Goal: Task Accomplishment & Management: Use online tool/utility

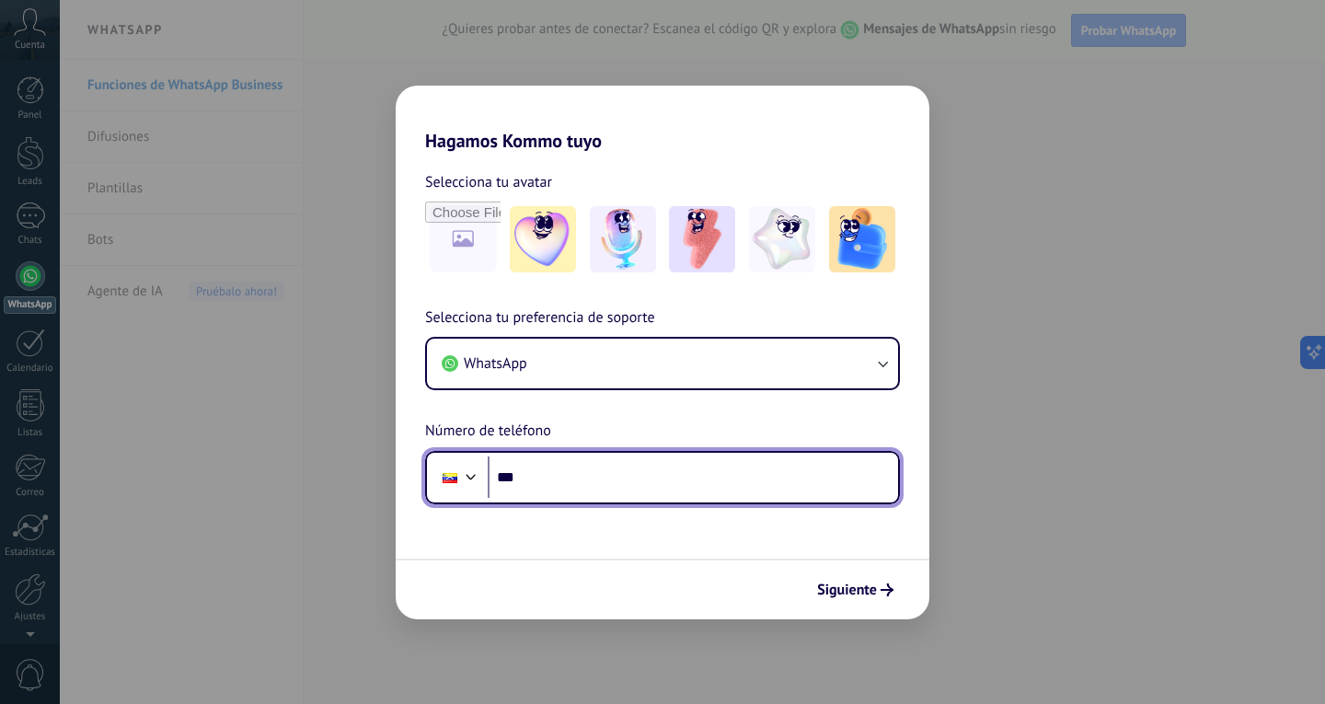
click at [530, 480] on input "***" at bounding box center [693, 477] width 410 height 42
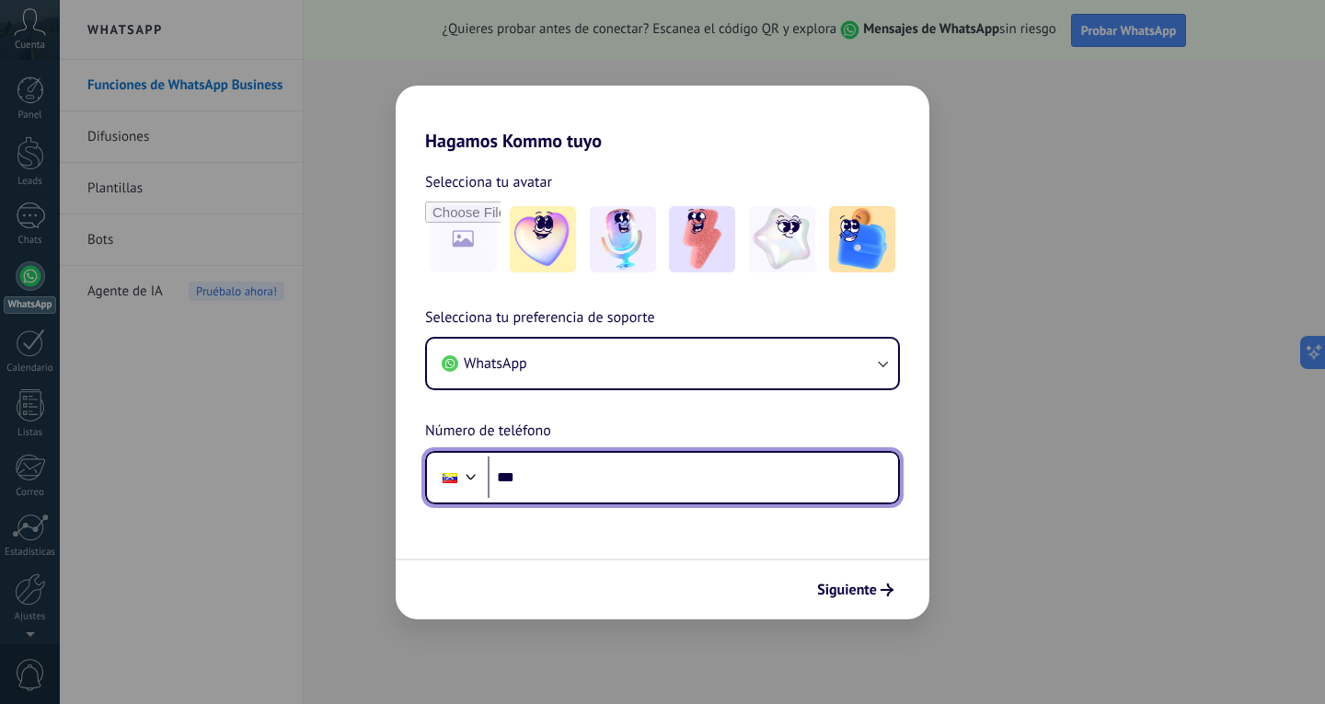
click at [556, 477] on input "***" at bounding box center [693, 477] width 410 height 42
type input "**********"
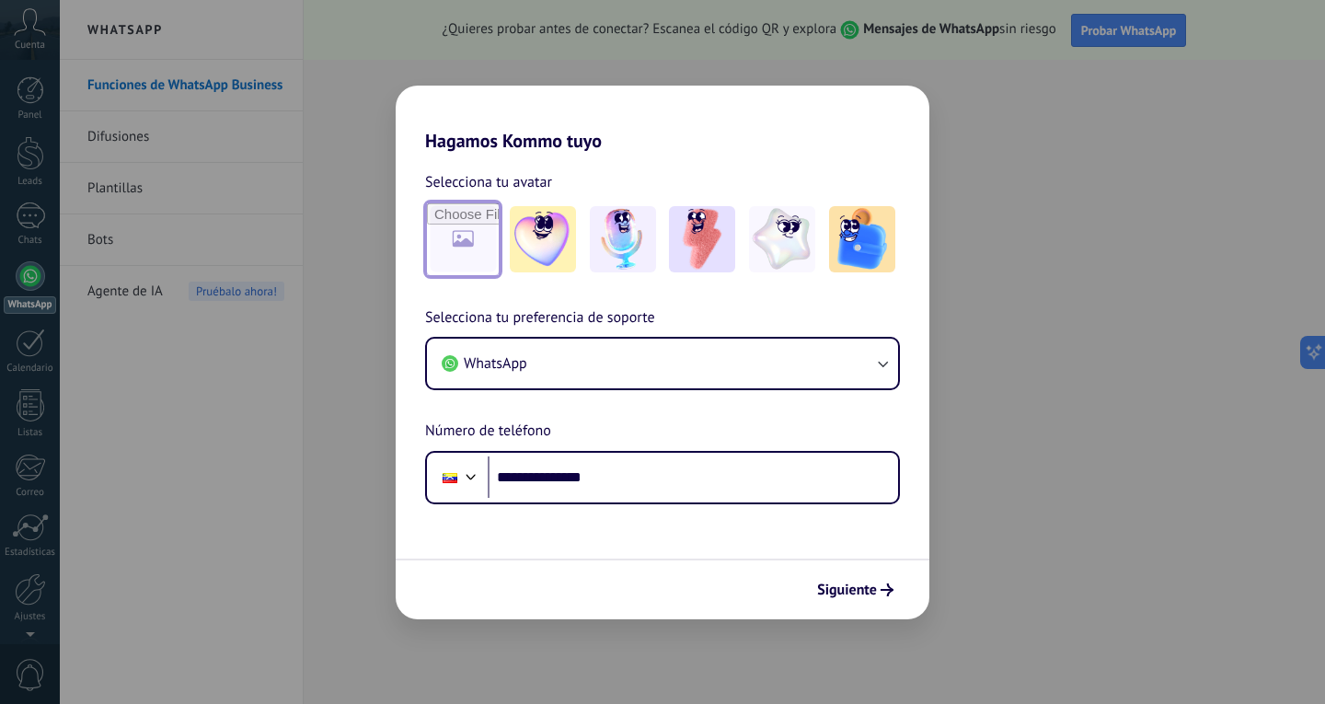
click at [457, 227] on input "file" at bounding box center [463, 239] width 72 height 72
click at [473, 236] on input "file" at bounding box center [463, 239] width 72 height 72
type input "**********"
click at [874, 586] on span "Siguiente" at bounding box center [847, 589] width 60 height 13
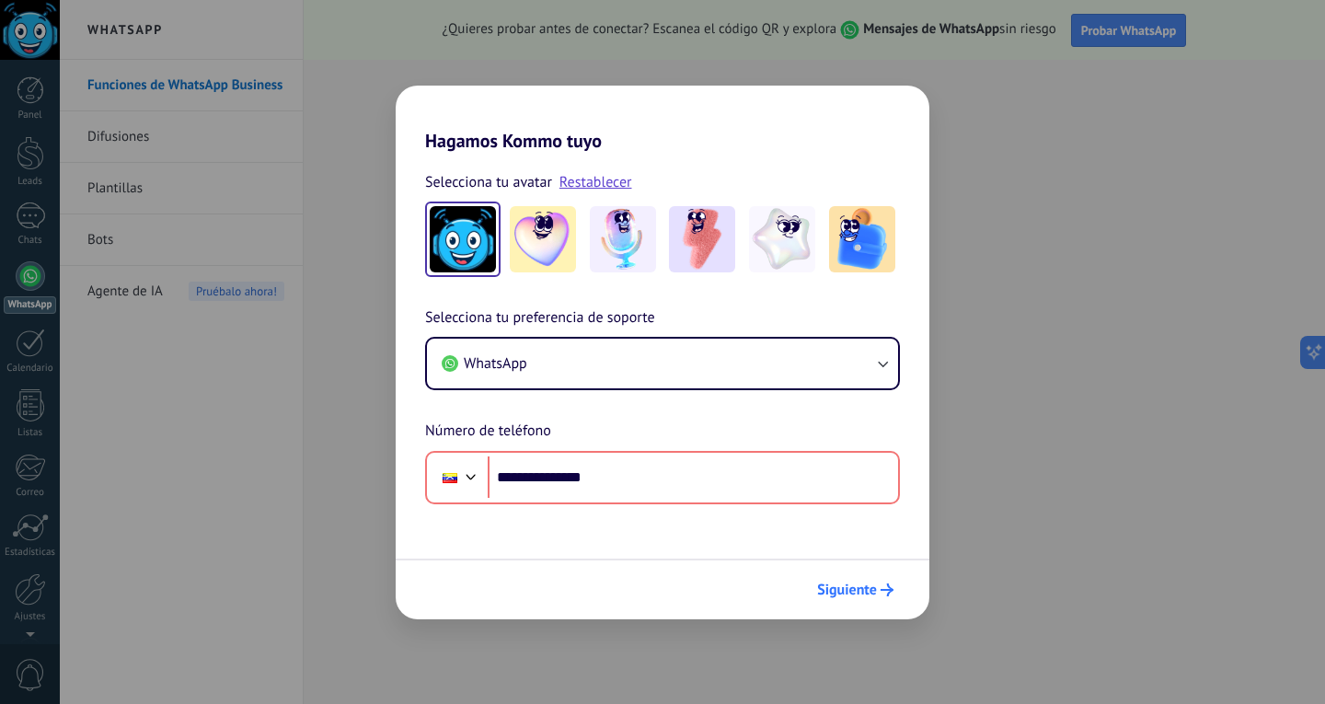
click at [867, 586] on span "Siguiente" at bounding box center [847, 589] width 60 height 13
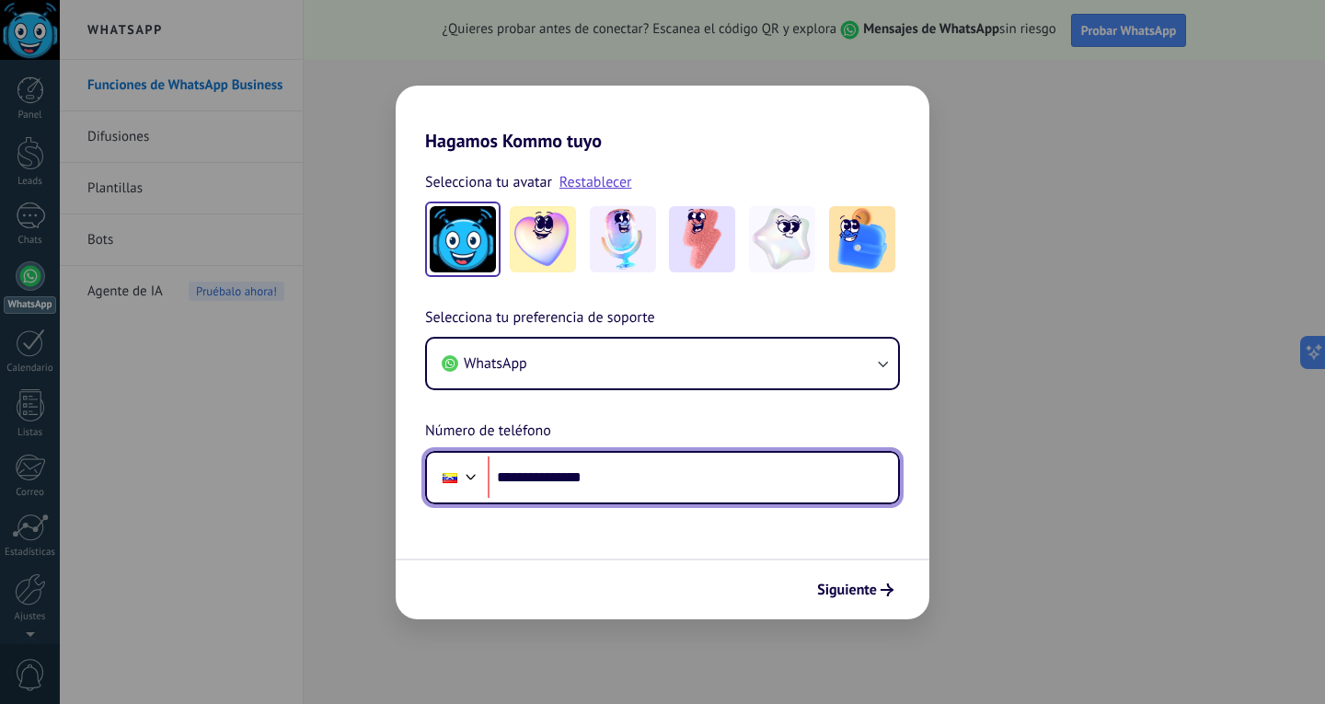
click at [646, 482] on input "**********" at bounding box center [693, 477] width 410 height 42
click at [525, 477] on input "**********" at bounding box center [693, 477] width 410 height 42
click at [632, 483] on input "**********" at bounding box center [693, 477] width 410 height 42
click at [638, 476] on input "**********" at bounding box center [693, 477] width 410 height 42
type input "**"
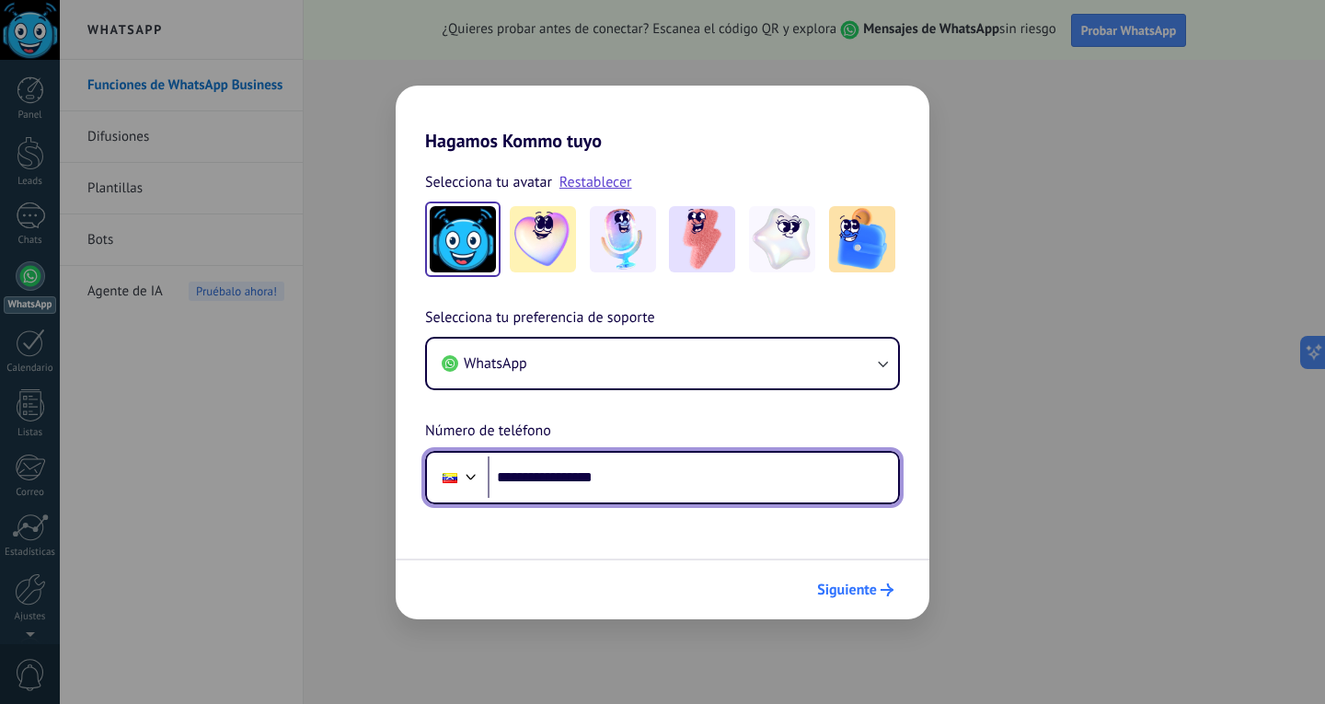
type input "**********"
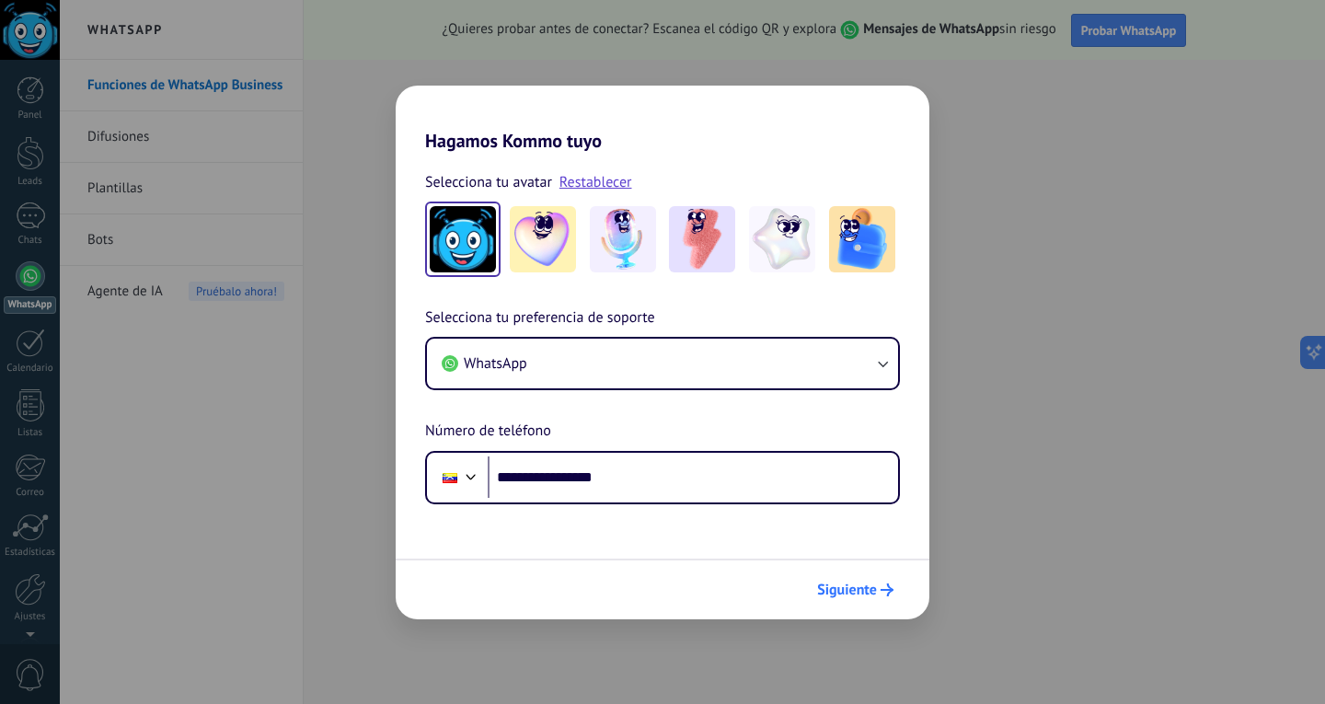
click at [871, 587] on span "Siguiente" at bounding box center [847, 589] width 60 height 13
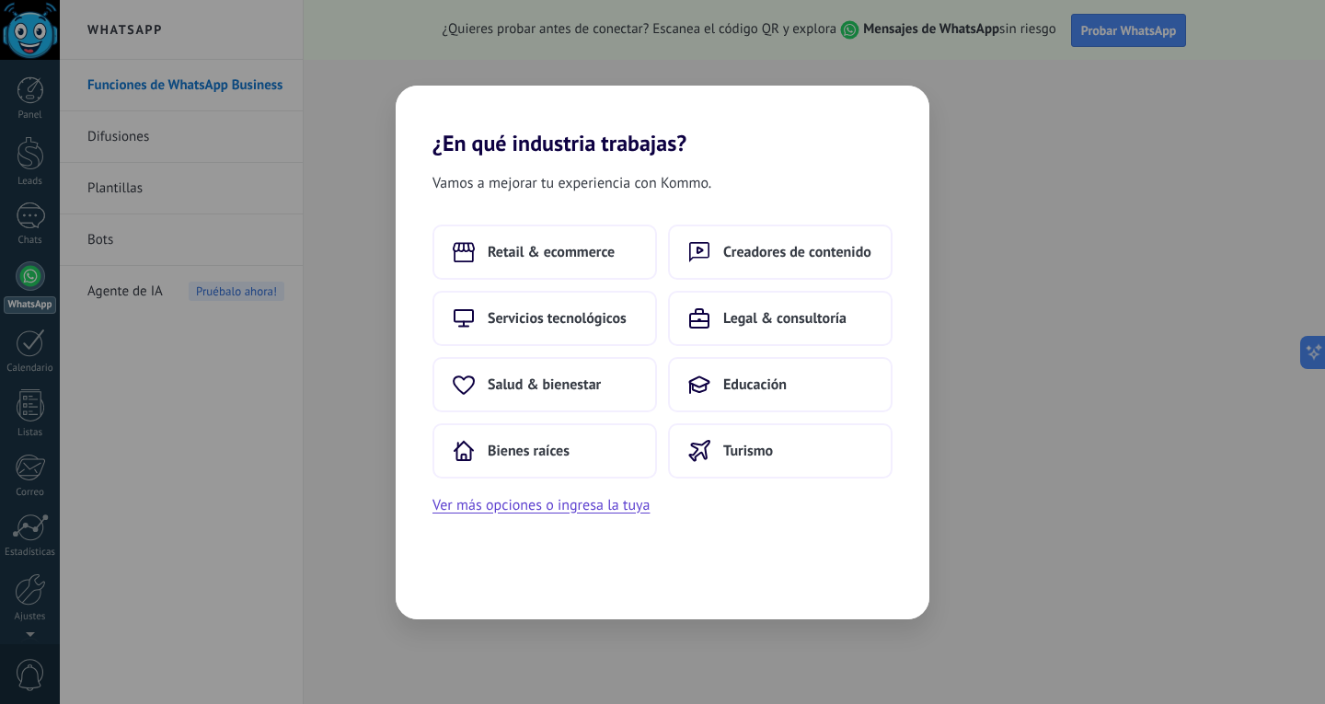
drag, startPoint x: 580, startPoint y: 509, endPoint x: 590, endPoint y: 565, distance: 57.0
click at [590, 565] on div "Vamos a mejorar tu experiencia con Kommo. Retail & ecommerce Creadores de conte…" at bounding box center [663, 387] width 534 height 463
click at [587, 320] on span "Servicios tecnológicos" at bounding box center [557, 318] width 139 height 18
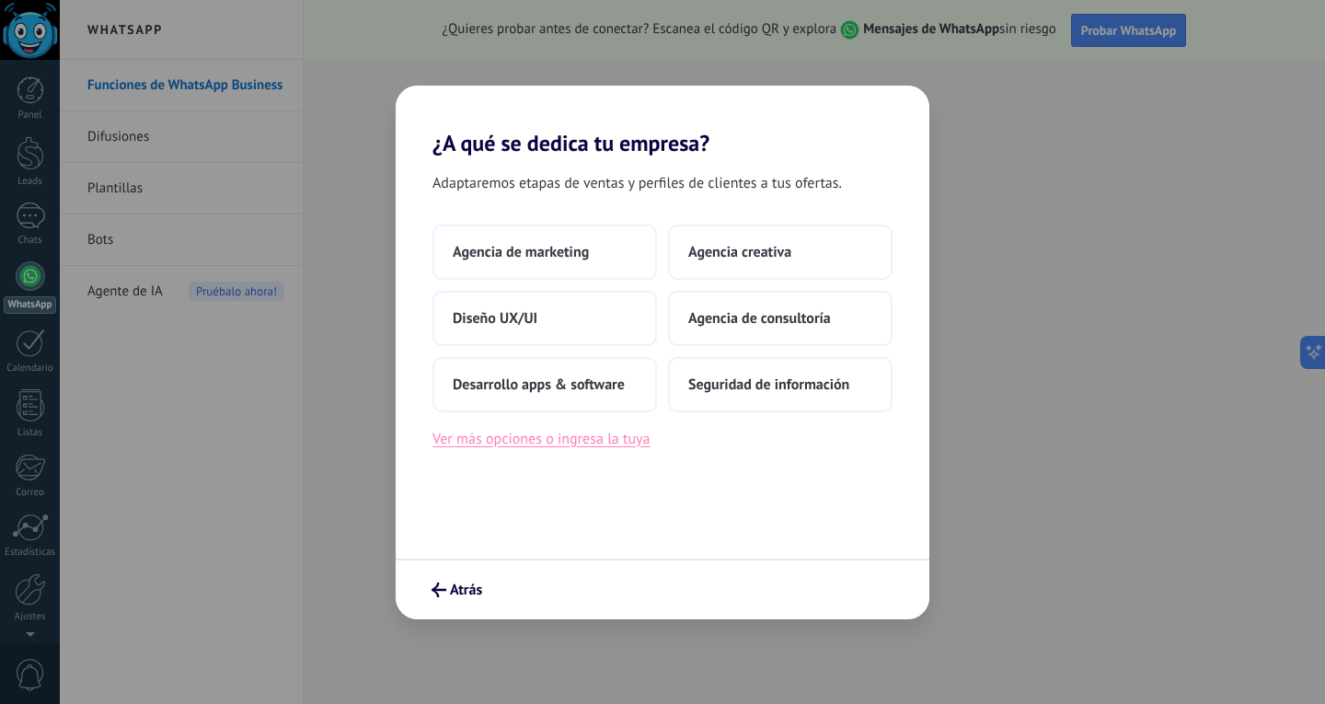
click at [534, 444] on button "Ver más opciones o ingresa la tuya" at bounding box center [541, 439] width 217 height 24
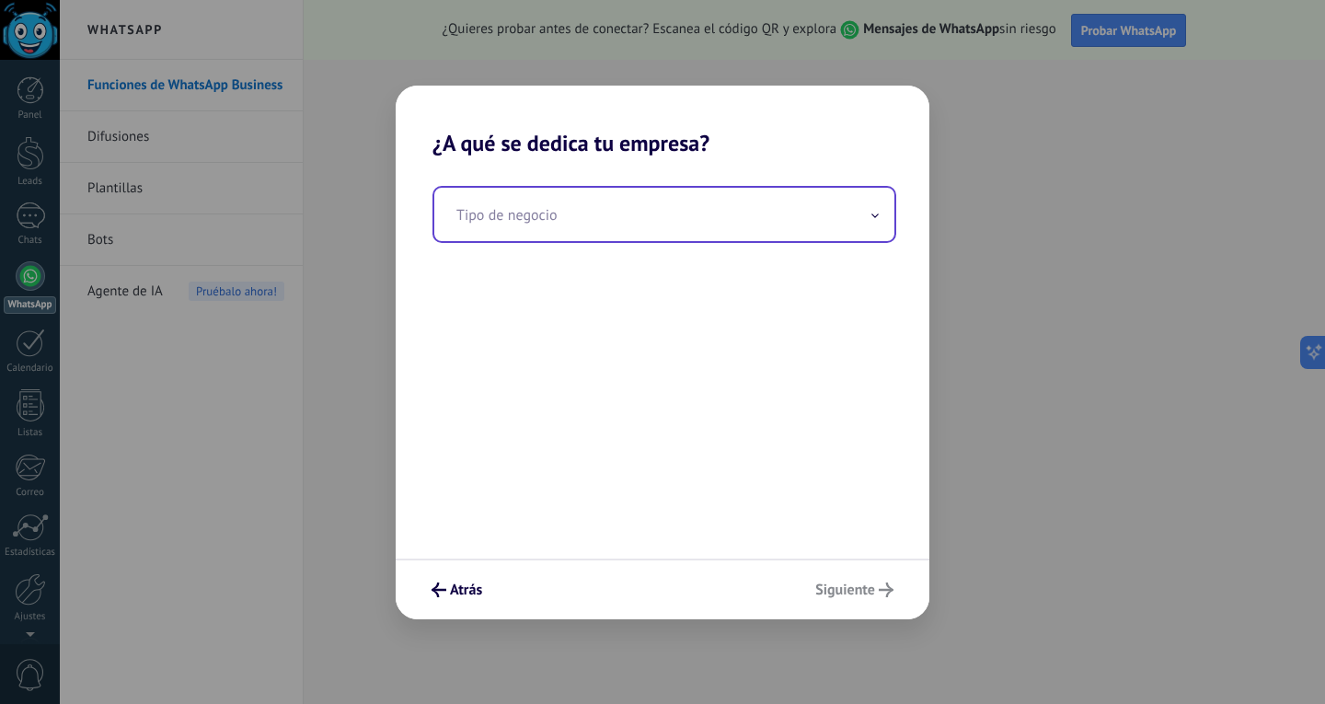
click at [525, 215] on input "text" at bounding box center [664, 214] width 460 height 53
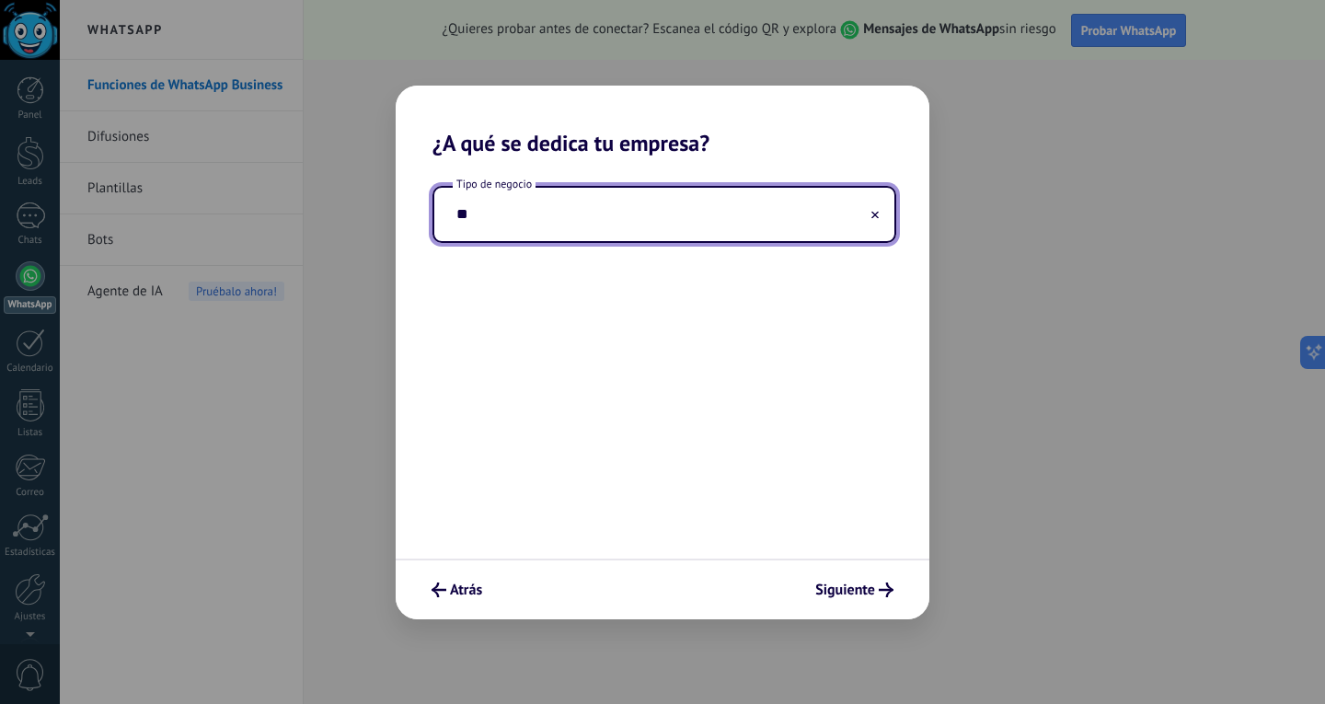
type input "*"
type input "********"
click at [838, 586] on span "Siguiente" at bounding box center [845, 589] width 60 height 13
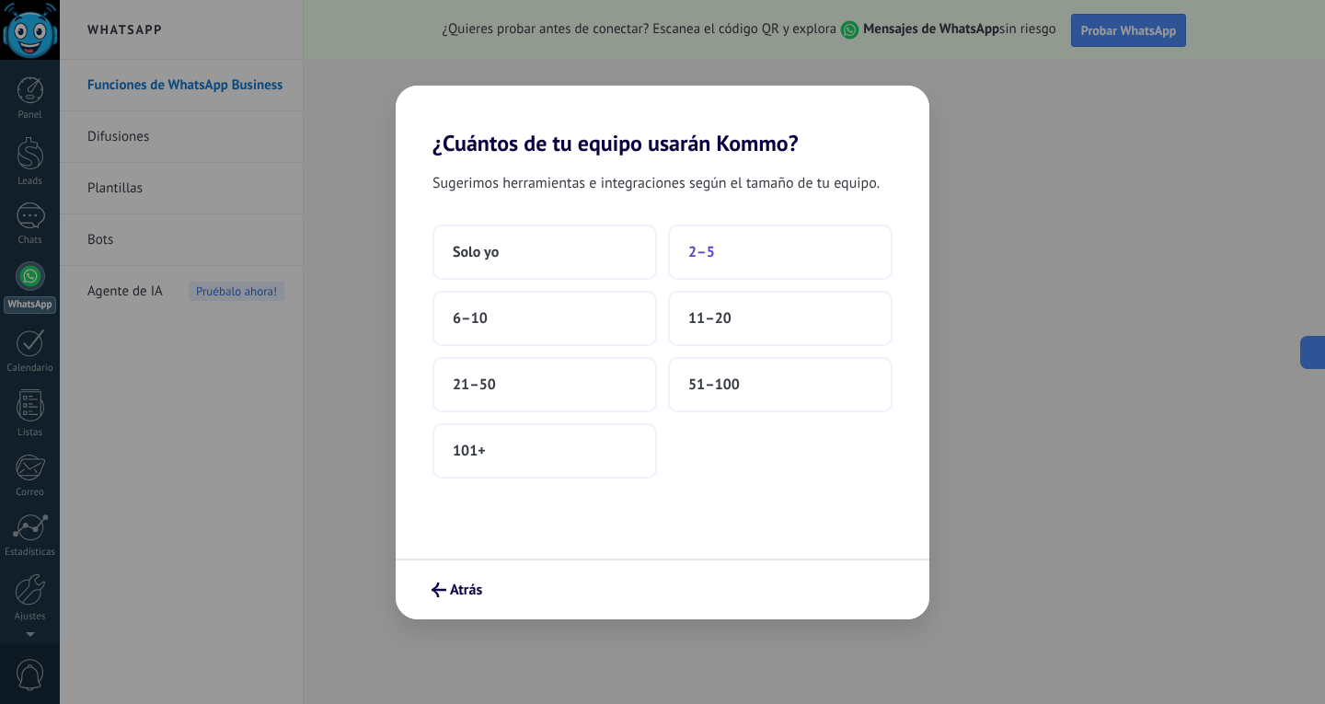
click at [728, 260] on button "2–5" at bounding box center [780, 252] width 225 height 55
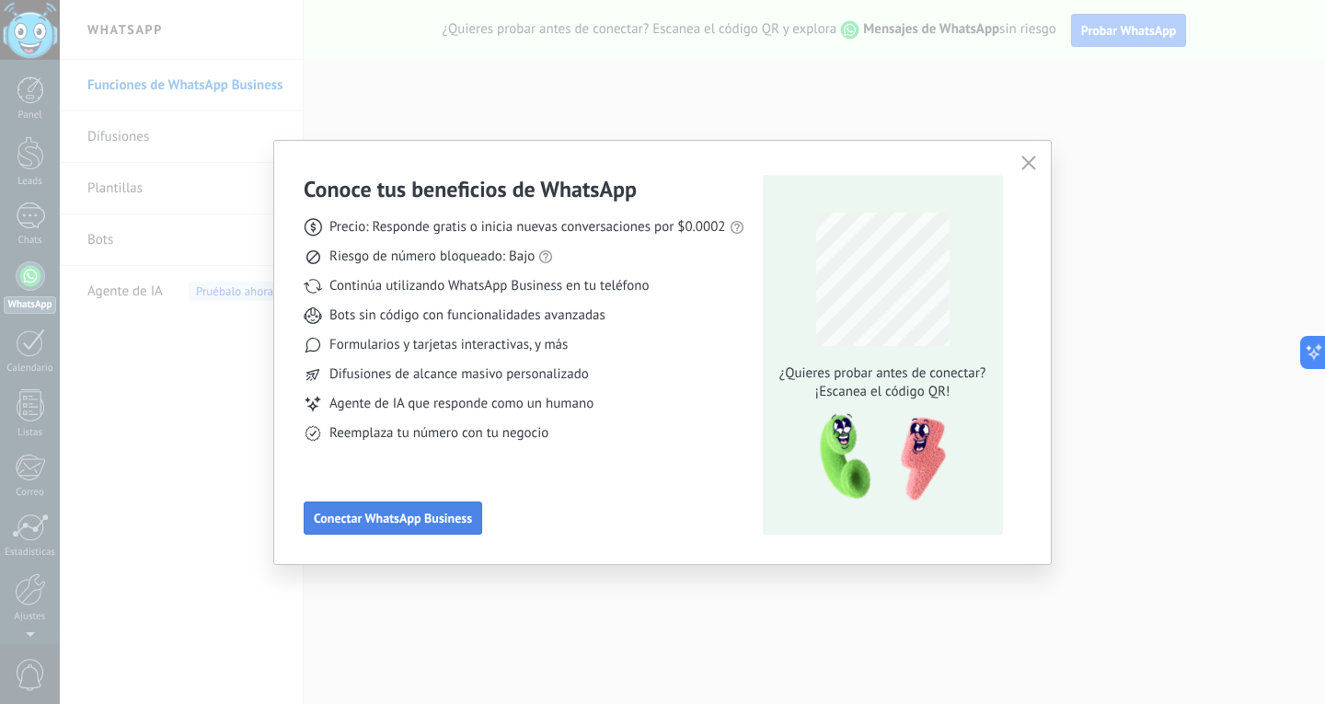
click at [388, 526] on button "Conectar WhatsApp Business" at bounding box center [393, 518] width 179 height 33
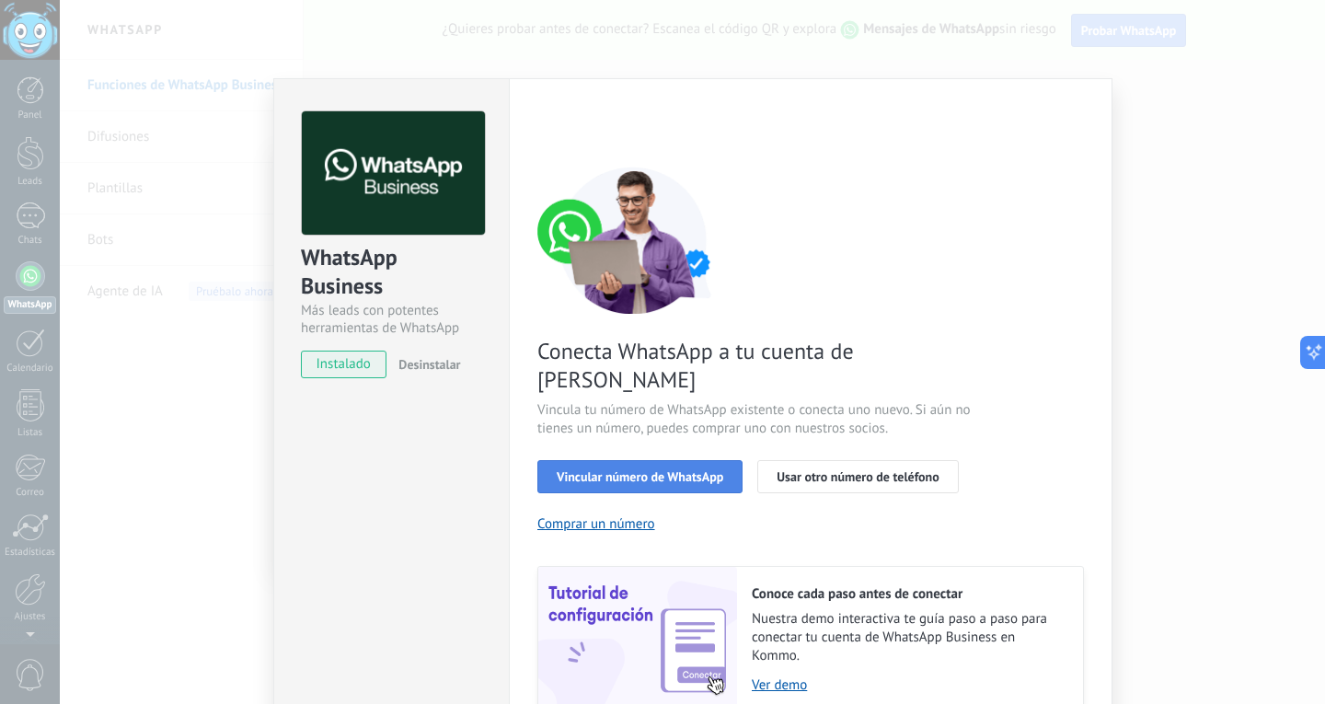
click at [683, 470] on span "Vincular número de WhatsApp" at bounding box center [640, 476] width 167 height 13
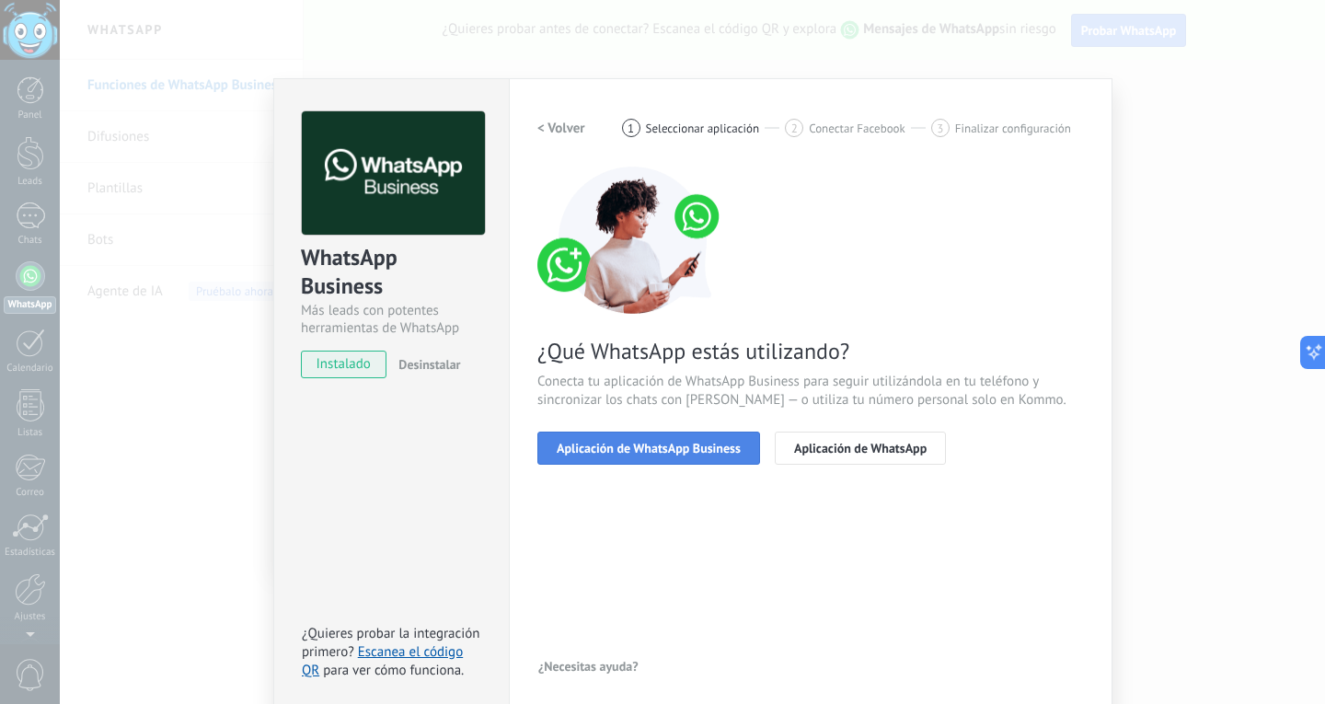
click at [625, 442] on span "Aplicación de WhatsApp Business" at bounding box center [649, 448] width 184 height 13
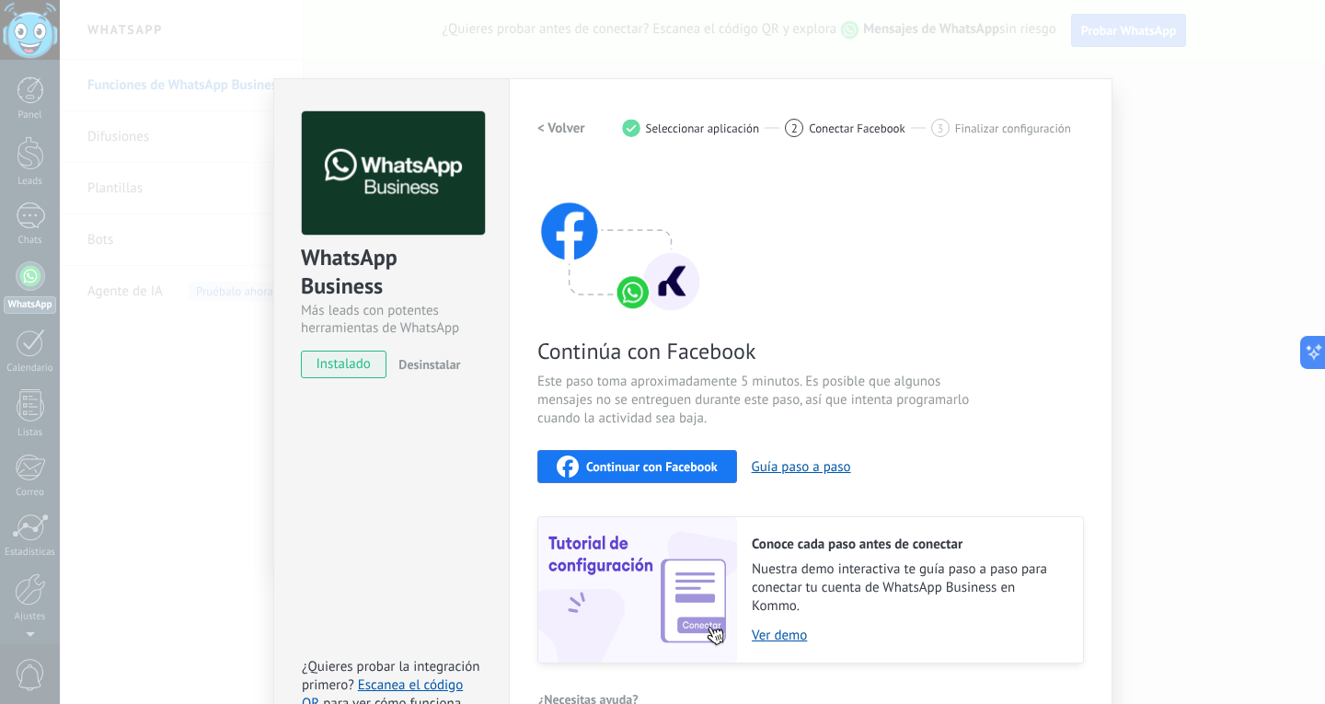
scroll to position [41, 0]
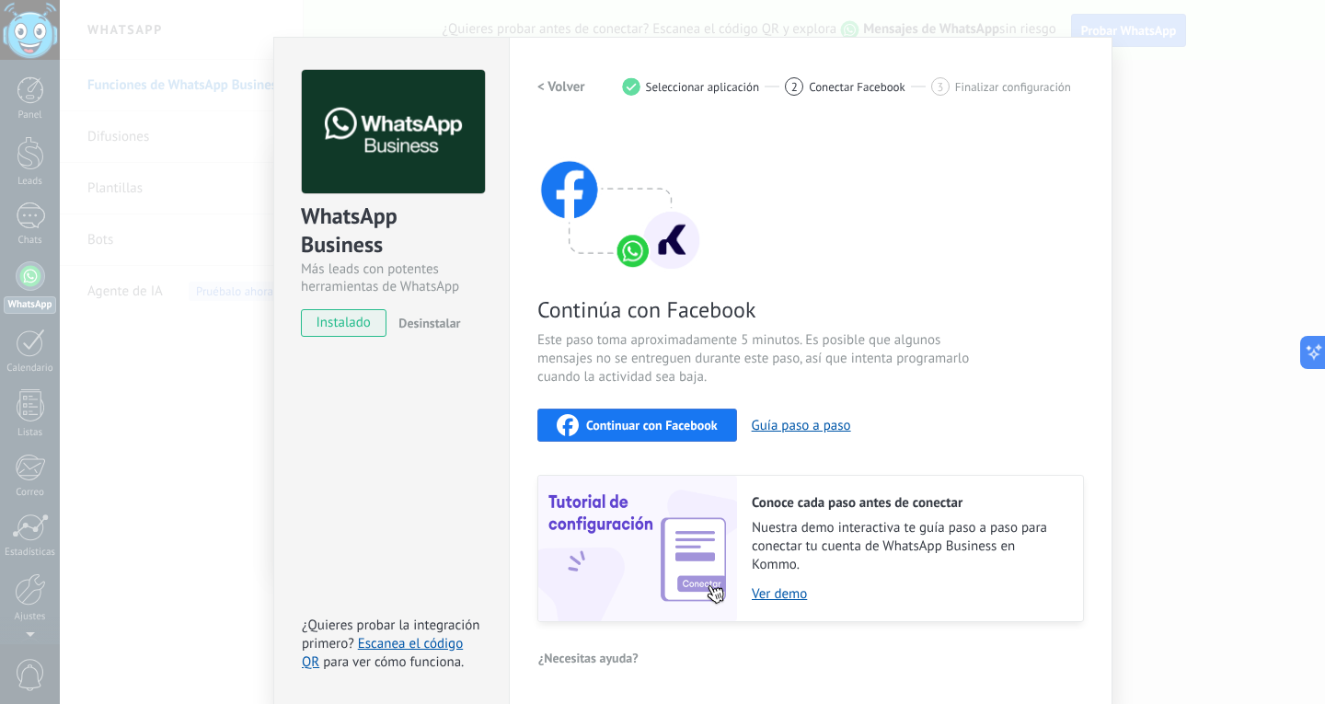
click at [1018, 87] on span "Finalizar configuración" at bounding box center [1013, 87] width 116 height 14
click at [362, 327] on span "instalado" at bounding box center [344, 323] width 84 height 28
click at [792, 423] on button "Guía paso a paso" at bounding box center [801, 425] width 99 height 17
click at [445, 641] on link "Escanea el código QR" at bounding box center [382, 653] width 161 height 36
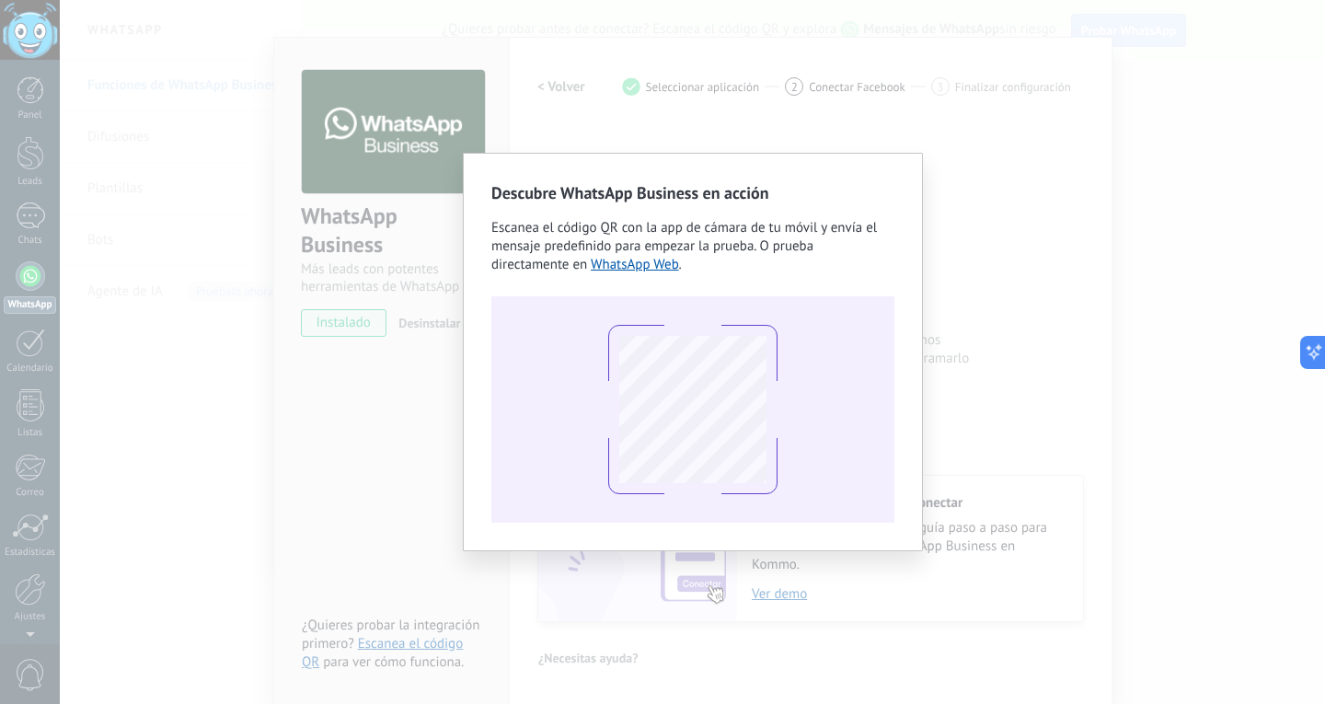
click at [992, 252] on div "Descubre WhatsApp Business en acción Escanea el código QR con la app de cámara …" at bounding box center [692, 352] width 1265 height 704
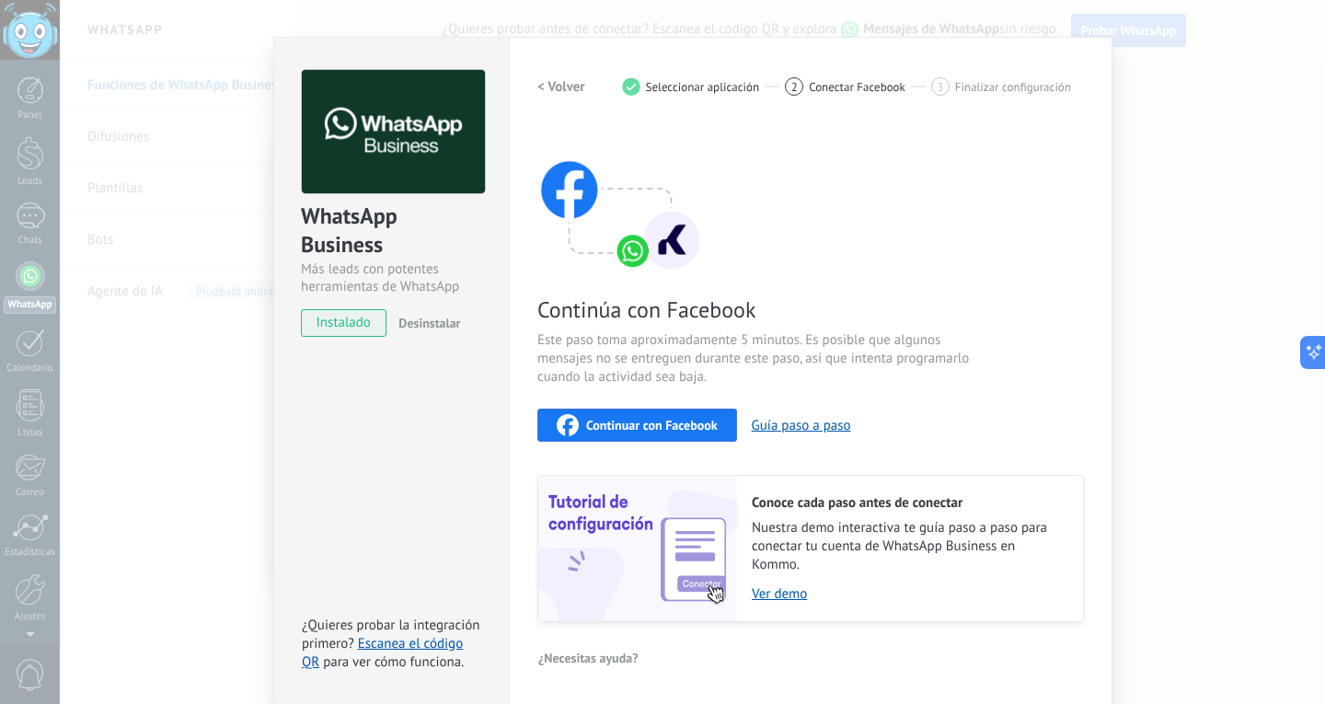
click at [714, 96] on div "< Volver 1 Seleccionar aplicación 2 Conectar Facebook 3 Finalizar configuración" at bounding box center [810, 86] width 547 height 33
click at [855, 91] on span "Conectar Facebook" at bounding box center [857, 87] width 97 height 14
click at [556, 78] on h2 "< Volver" at bounding box center [561, 86] width 48 height 17
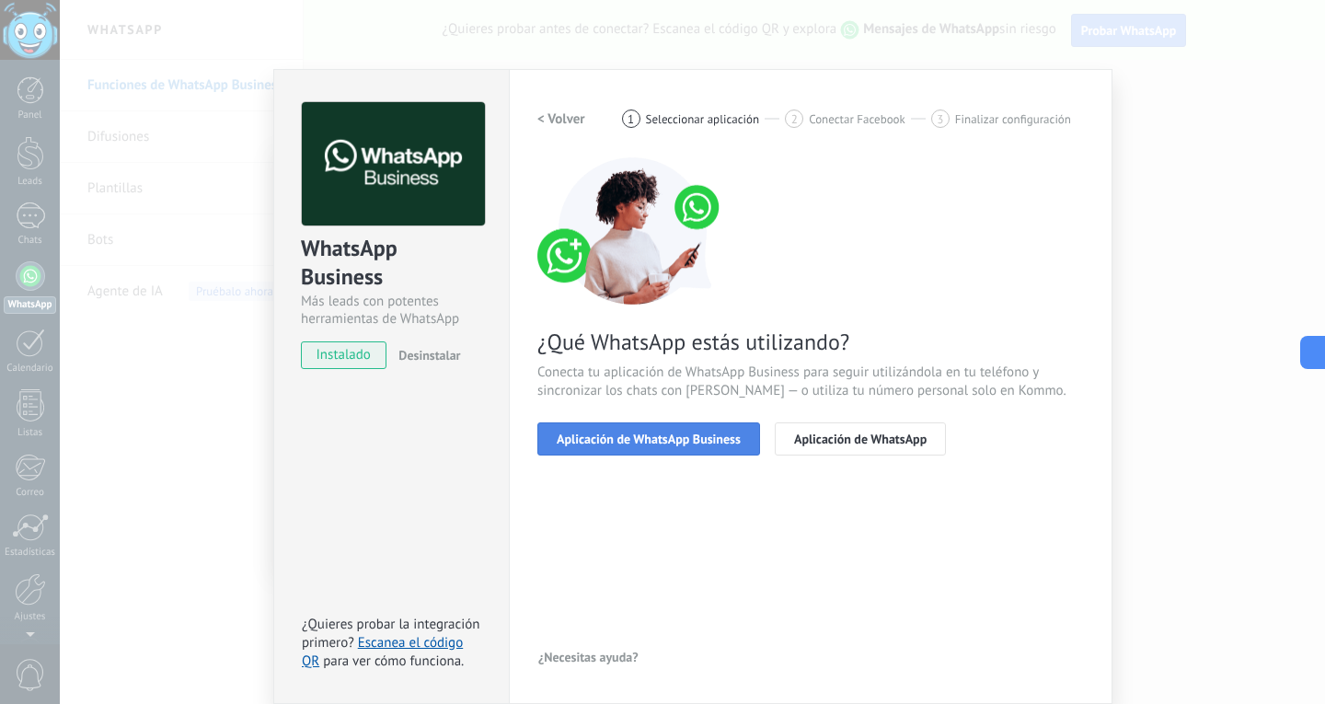
click at [665, 446] on button "Aplicación de WhatsApp Business" at bounding box center [648, 438] width 223 height 33
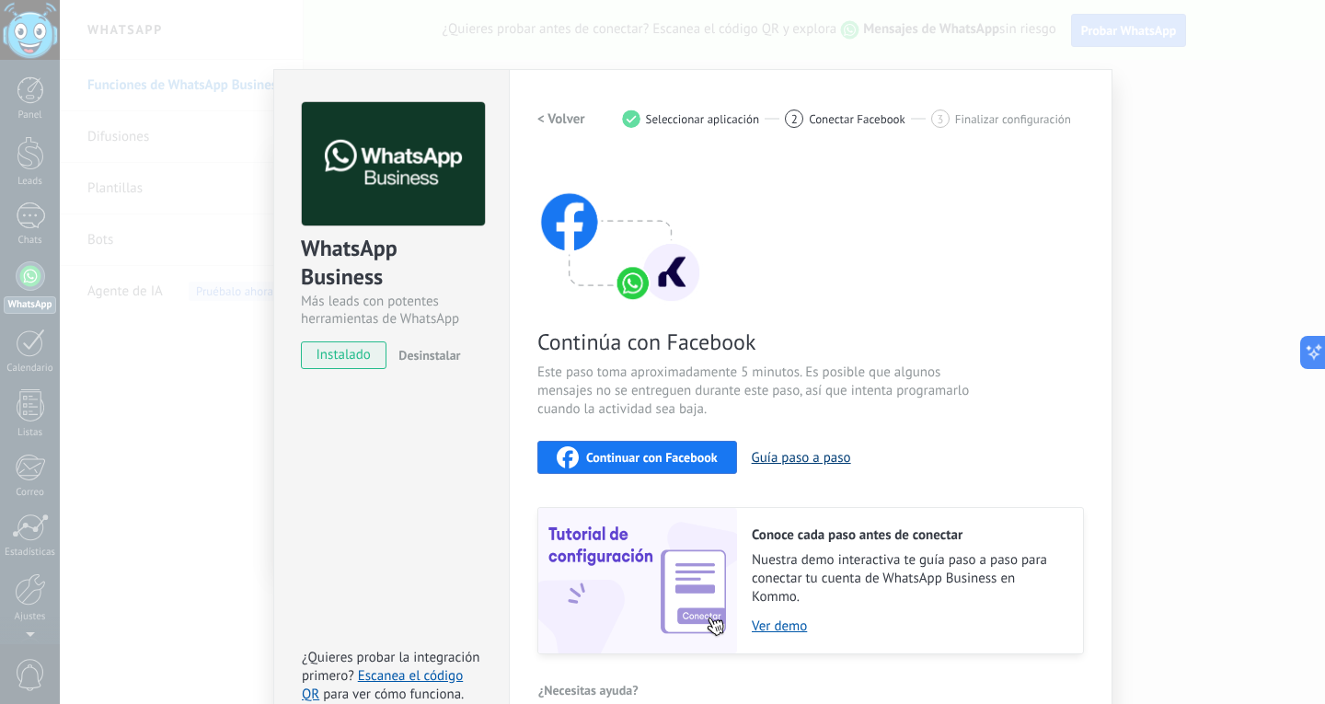
click at [790, 451] on button "Guía paso a paso" at bounding box center [801, 457] width 99 height 17
click at [339, 353] on span "instalado" at bounding box center [344, 355] width 84 height 28
drag, startPoint x: 429, startPoint y: 356, endPoint x: 432, endPoint y: 576, distance: 220.0
click at [432, 576] on div "WhatsApp Business Más leads con potentes herramientas de WhatsApp instalado Des…" at bounding box center [391, 403] width 236 height 668
click at [353, 355] on span "instalado" at bounding box center [344, 355] width 84 height 28
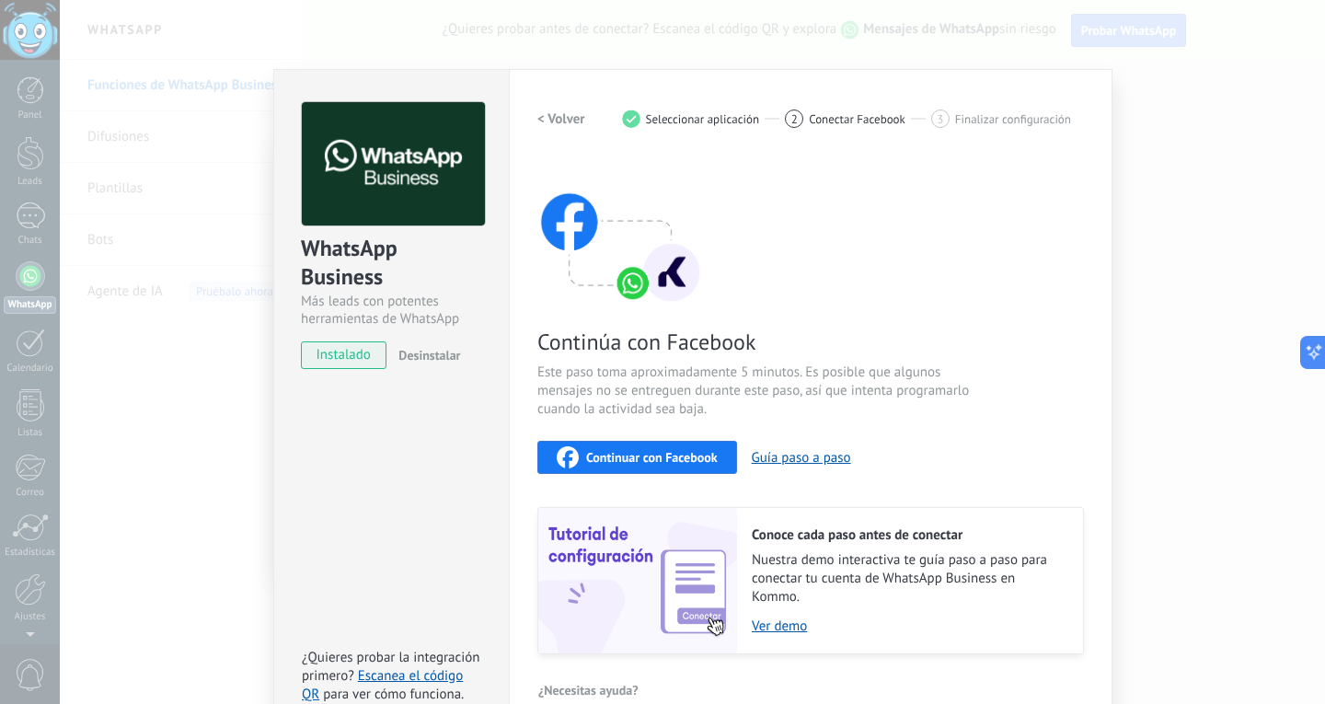
click at [648, 341] on span "Continúa con Facebook" at bounding box center [756, 342] width 438 height 29
click at [845, 118] on span "Conectar Facebook" at bounding box center [857, 119] width 97 height 14
click at [1036, 121] on span "Finalizar configuración" at bounding box center [1013, 119] width 116 height 14
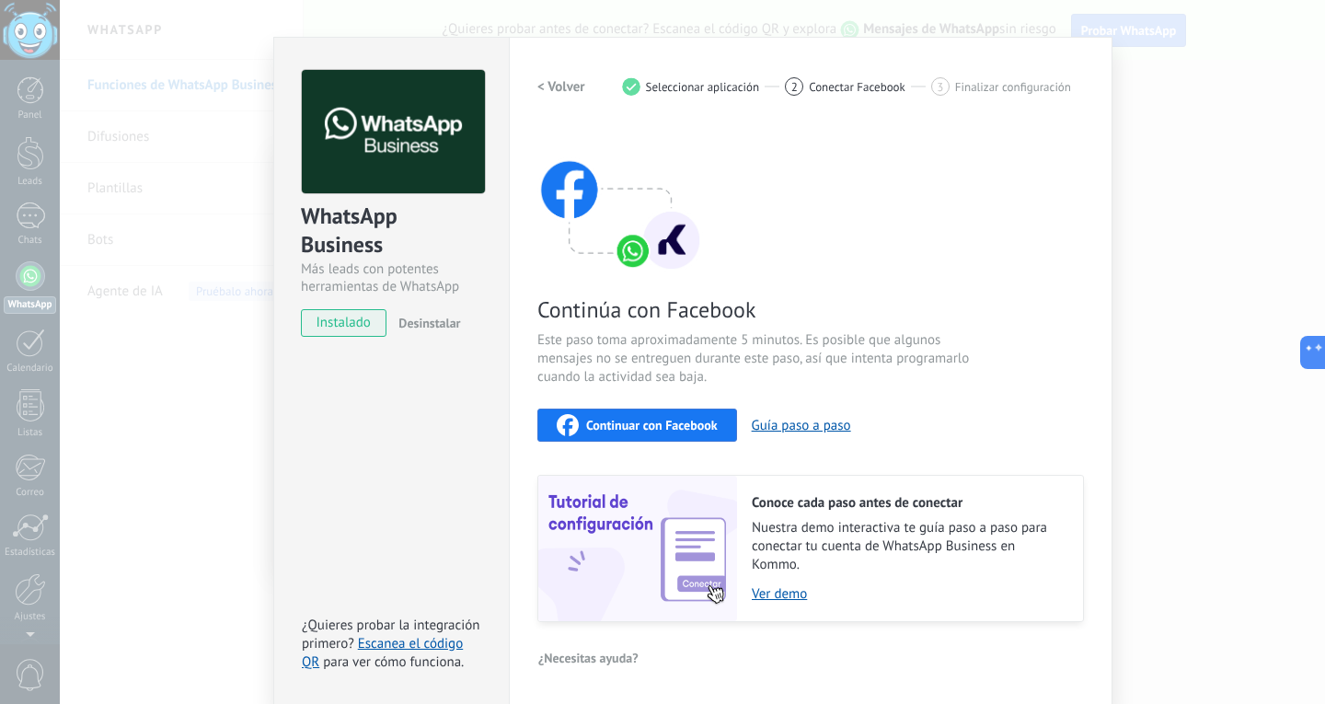
scroll to position [0, 0]
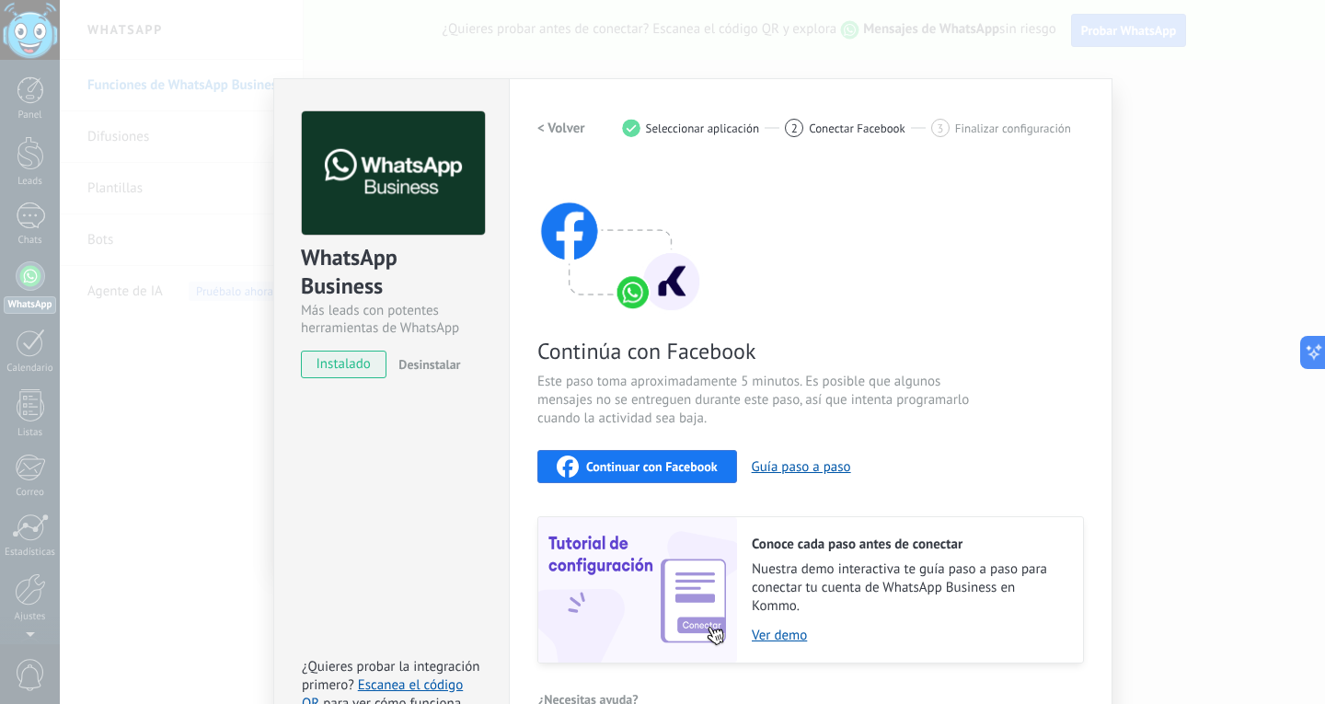
click at [735, 122] on span "Seleccionar aplicación" at bounding box center [703, 128] width 114 height 14
click at [563, 128] on h2 "< Volver" at bounding box center [561, 128] width 48 height 17
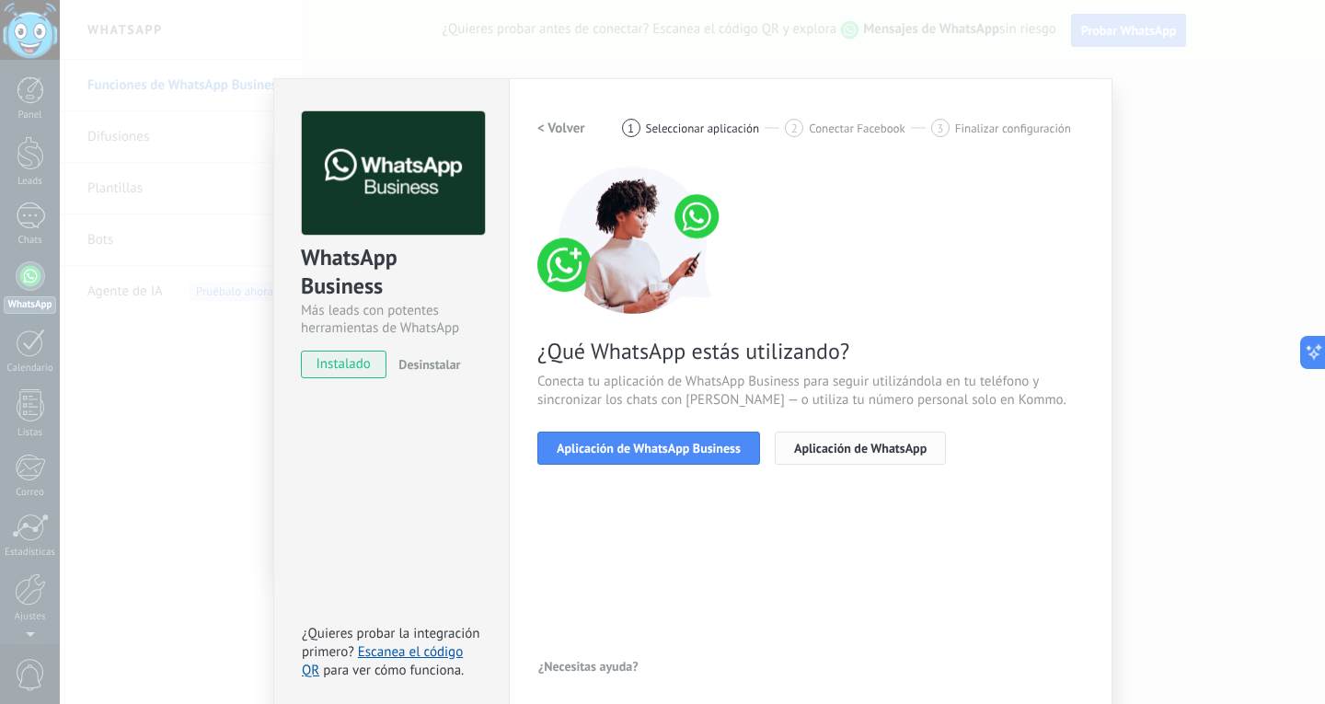
click at [859, 453] on span "Aplicación de WhatsApp" at bounding box center [860, 448] width 133 height 13
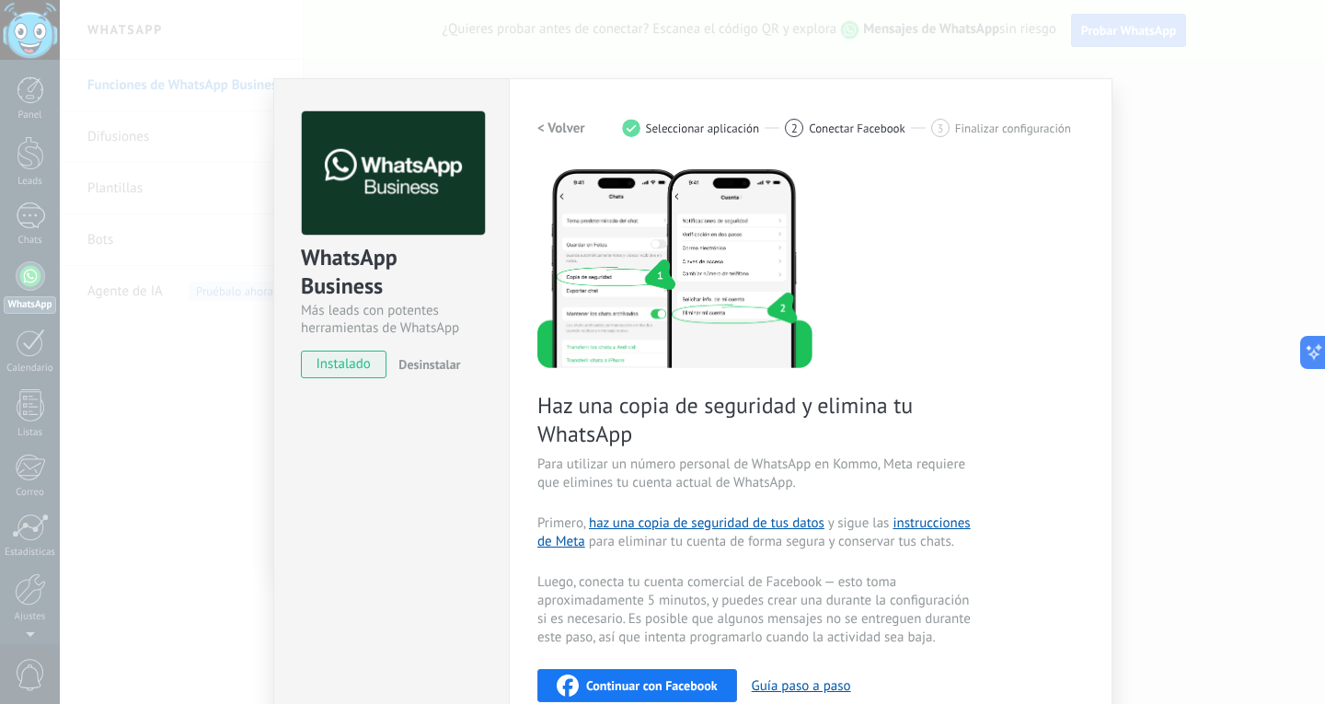
click at [540, 125] on h2 "< Volver" at bounding box center [561, 128] width 48 height 17
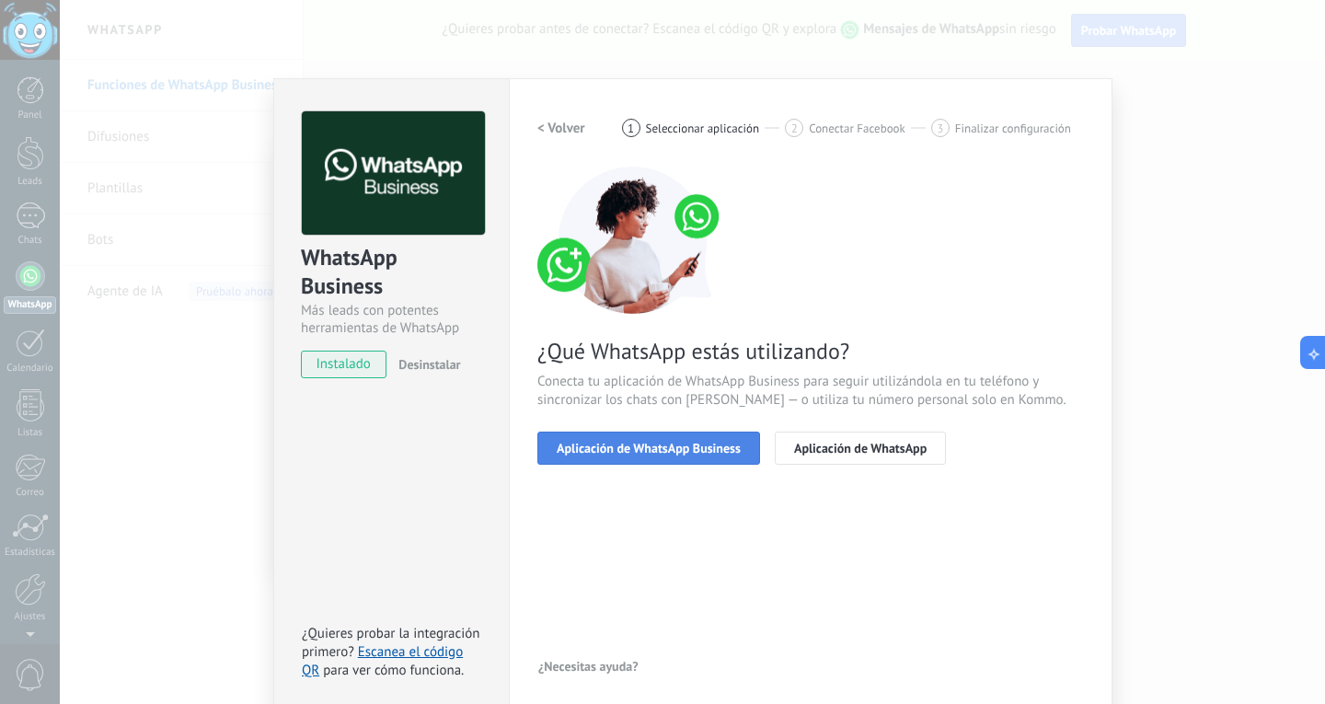
click at [650, 438] on button "Aplicación de WhatsApp Business" at bounding box center [648, 448] width 223 height 33
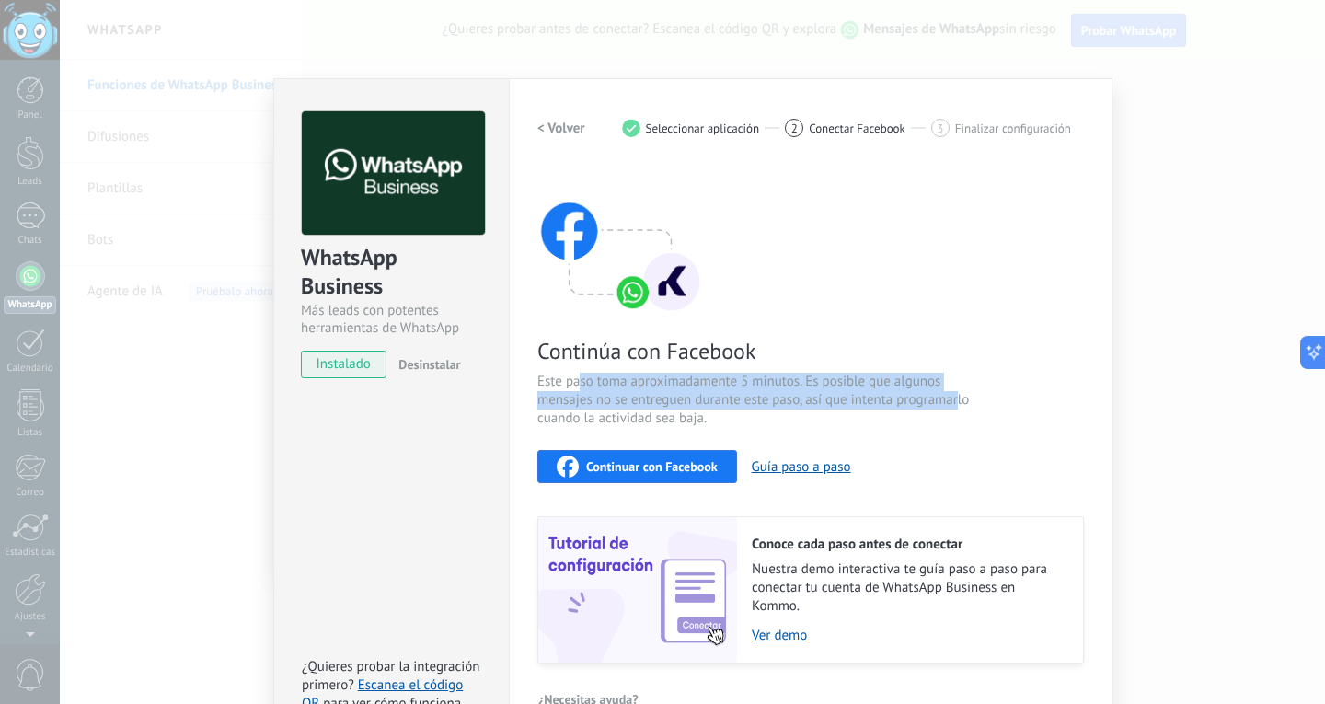
drag, startPoint x: 575, startPoint y: 388, endPoint x: 955, endPoint y: 407, distance: 380.5
click at [955, 407] on span "Este paso toma aproximadamente 5 minutos. Es posible que algunos mensajes no se…" at bounding box center [756, 400] width 438 height 55
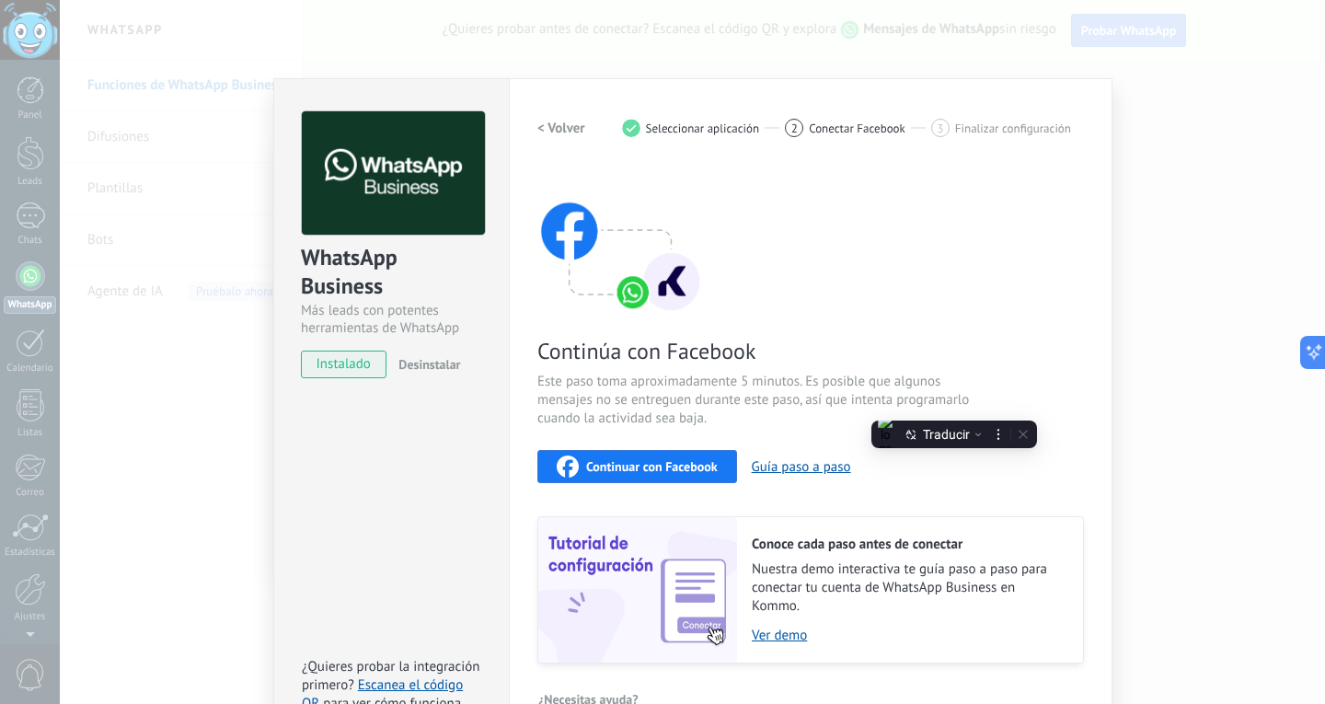
click at [711, 418] on span "Este paso toma aproximadamente 5 minutos. Es posible que algunos mensajes no se…" at bounding box center [756, 400] width 438 height 55
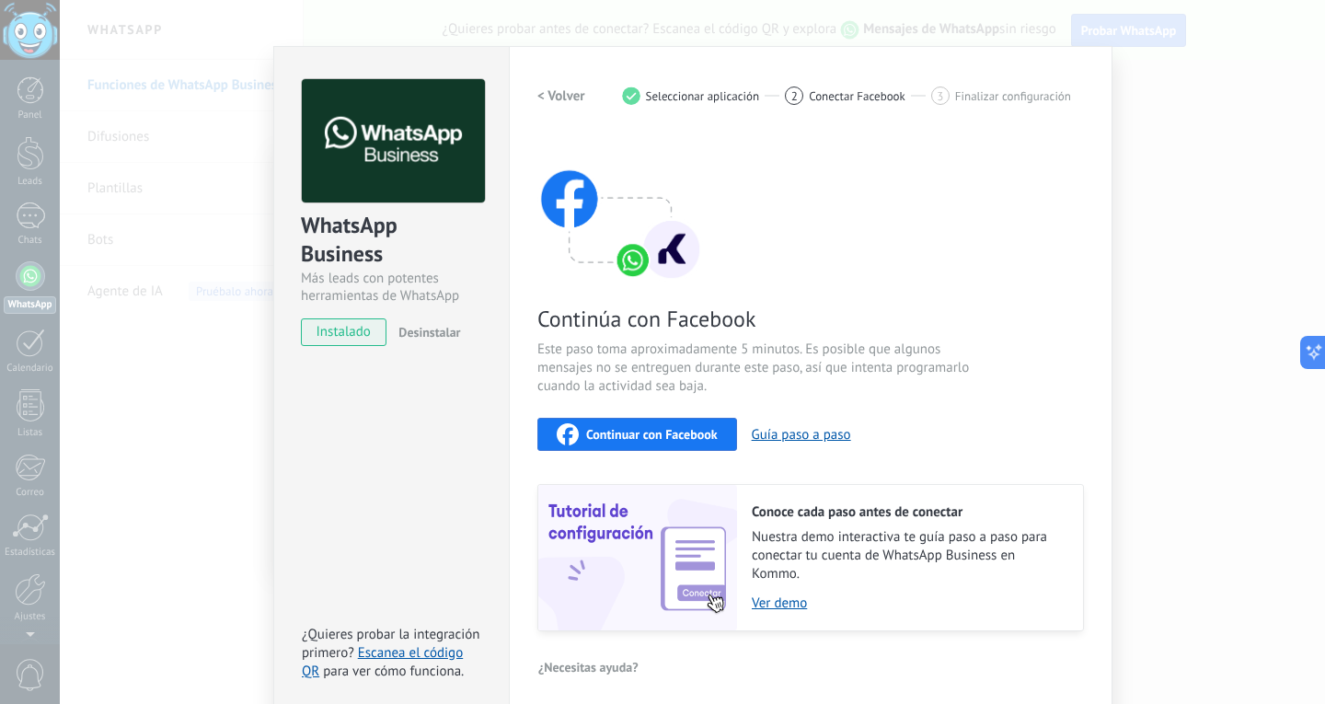
scroll to position [41, 0]
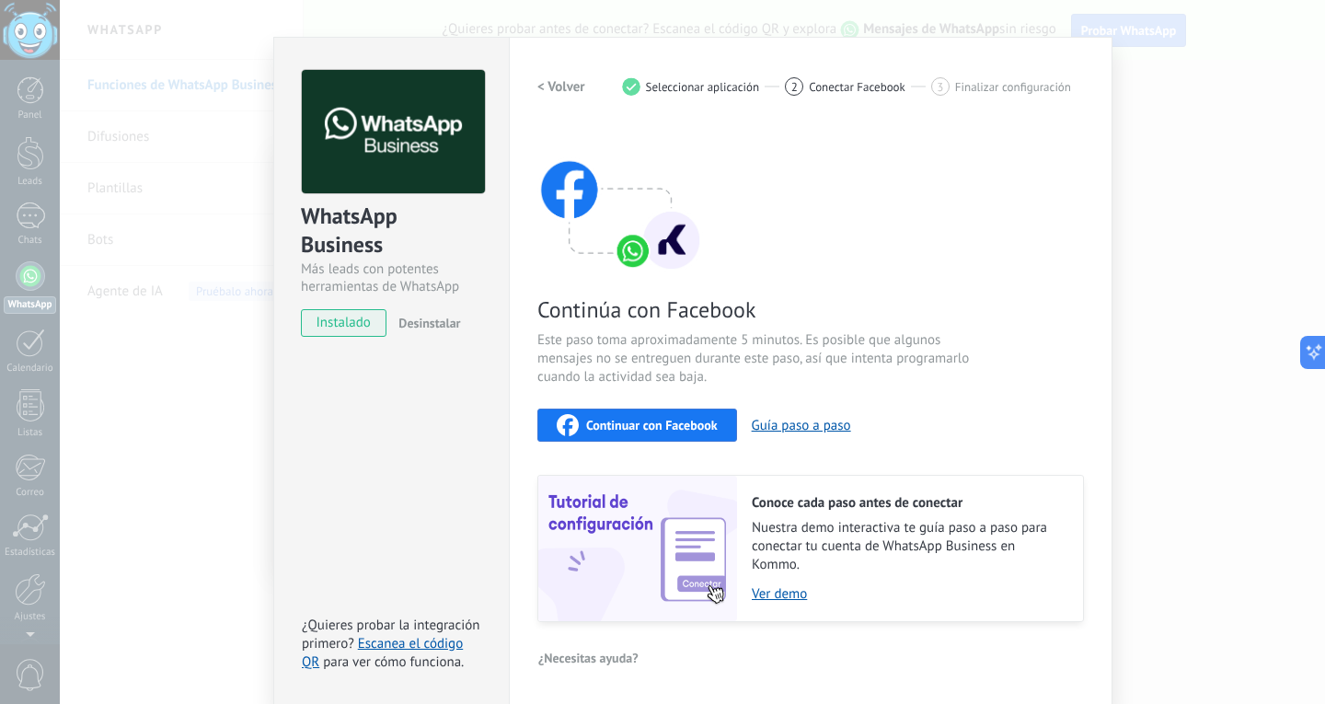
click at [650, 425] on span "Continuar con Facebook" at bounding box center [652, 425] width 132 height 13
click at [554, 85] on h2 "< Volver" at bounding box center [561, 86] width 48 height 17
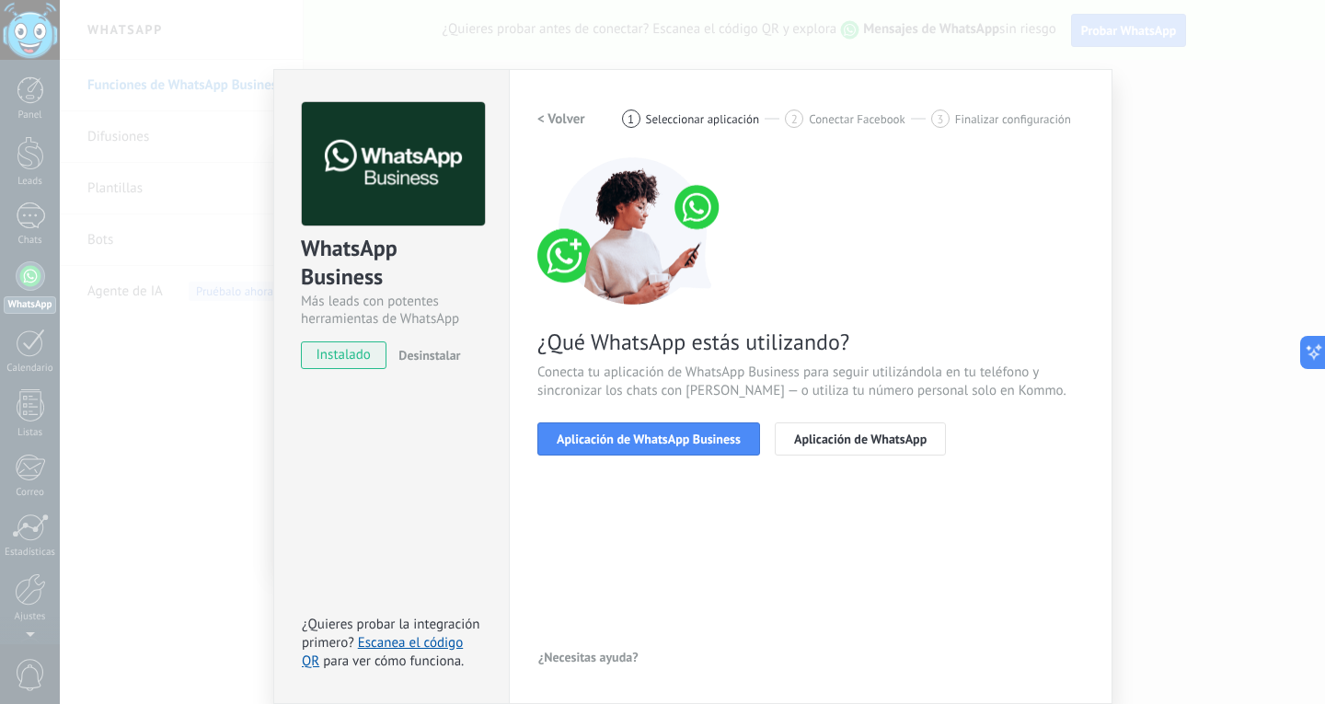
click at [548, 118] on h2 "< Volver" at bounding box center [561, 118] width 48 height 17
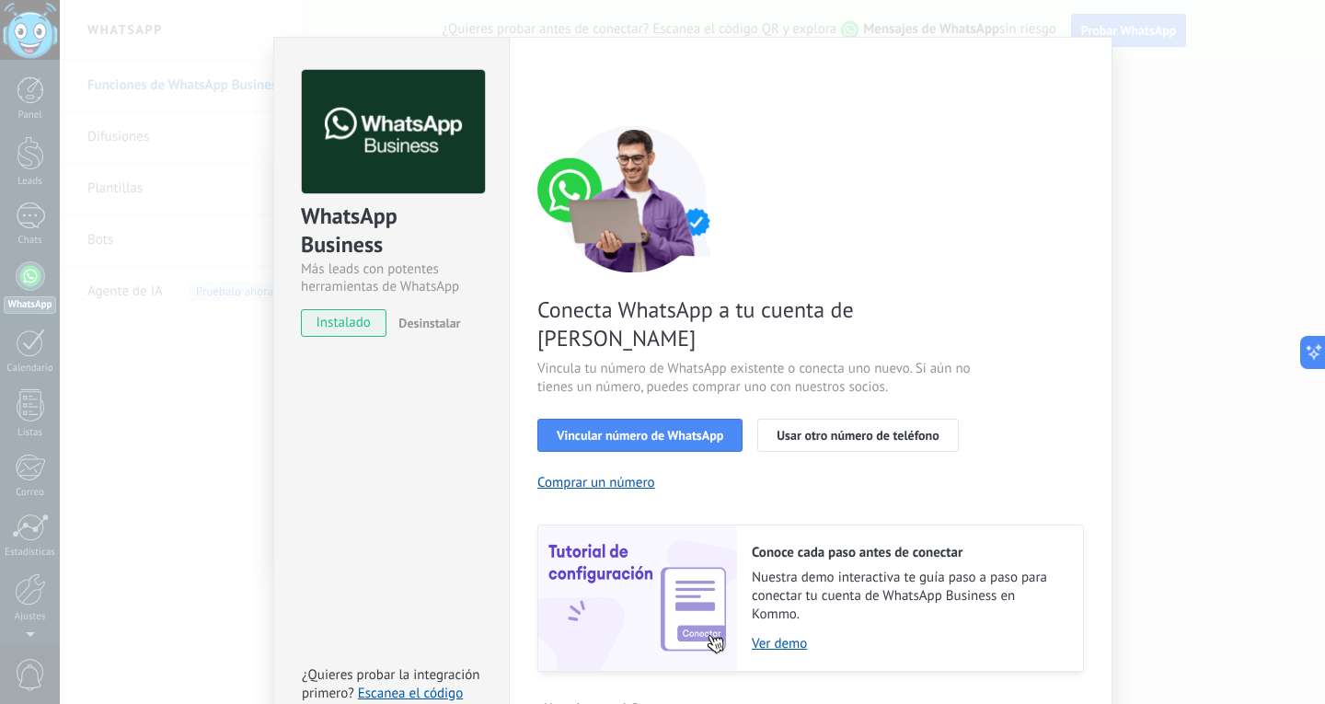
click at [1194, 427] on div "WhatsApp Business Más leads con potentes herramientas de WhatsApp instalado Des…" at bounding box center [692, 352] width 1265 height 704
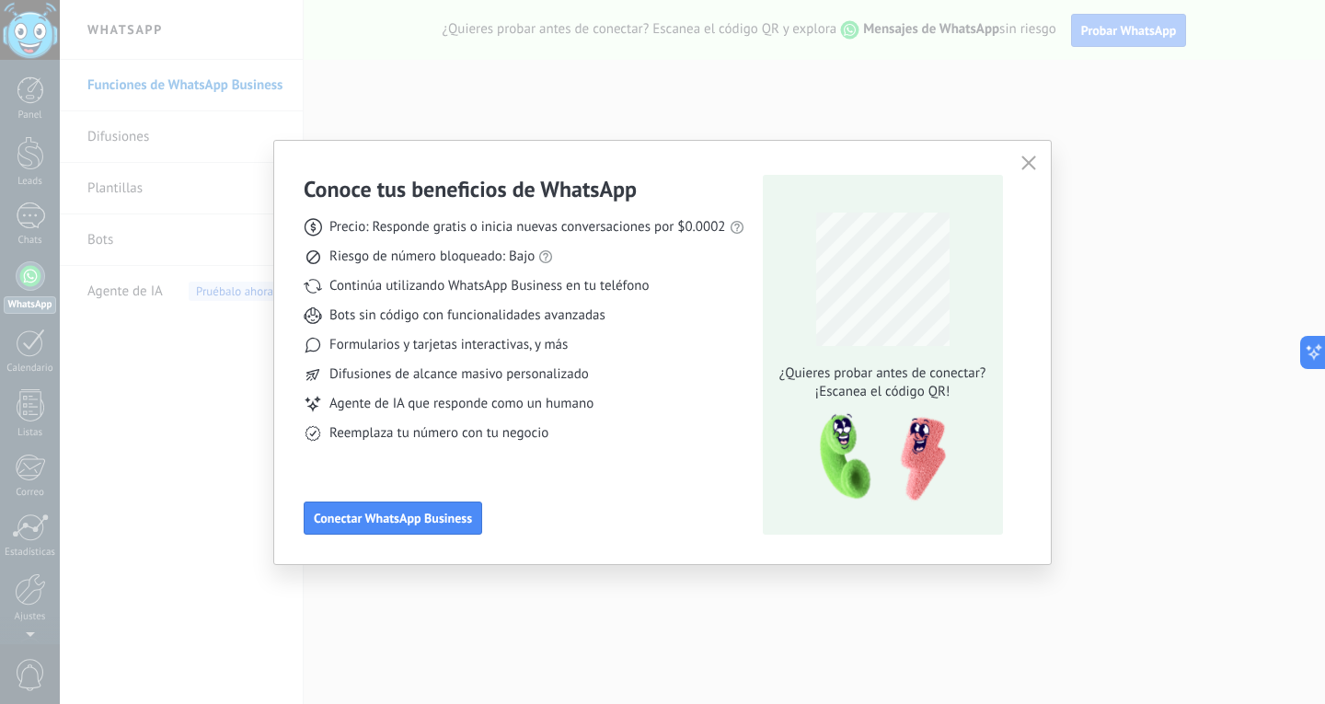
click at [192, 444] on div "Conoce tus beneficios de WhatsApp Precio: Responde gratis o inicia nuevas conve…" at bounding box center [662, 352] width 1325 height 704
click at [1023, 156] on button "button" at bounding box center [1029, 164] width 24 height 26
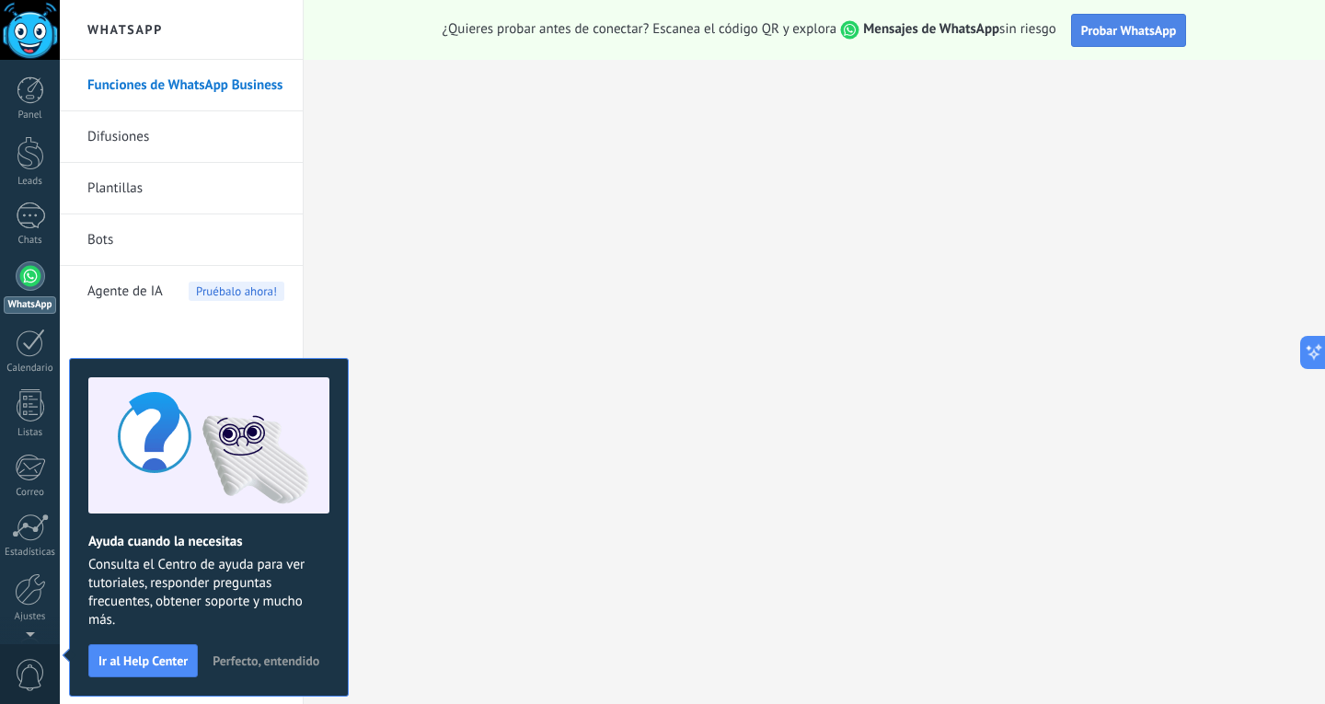
click at [1121, 40] on button "Probar WhatsApp" at bounding box center [1129, 30] width 116 height 33
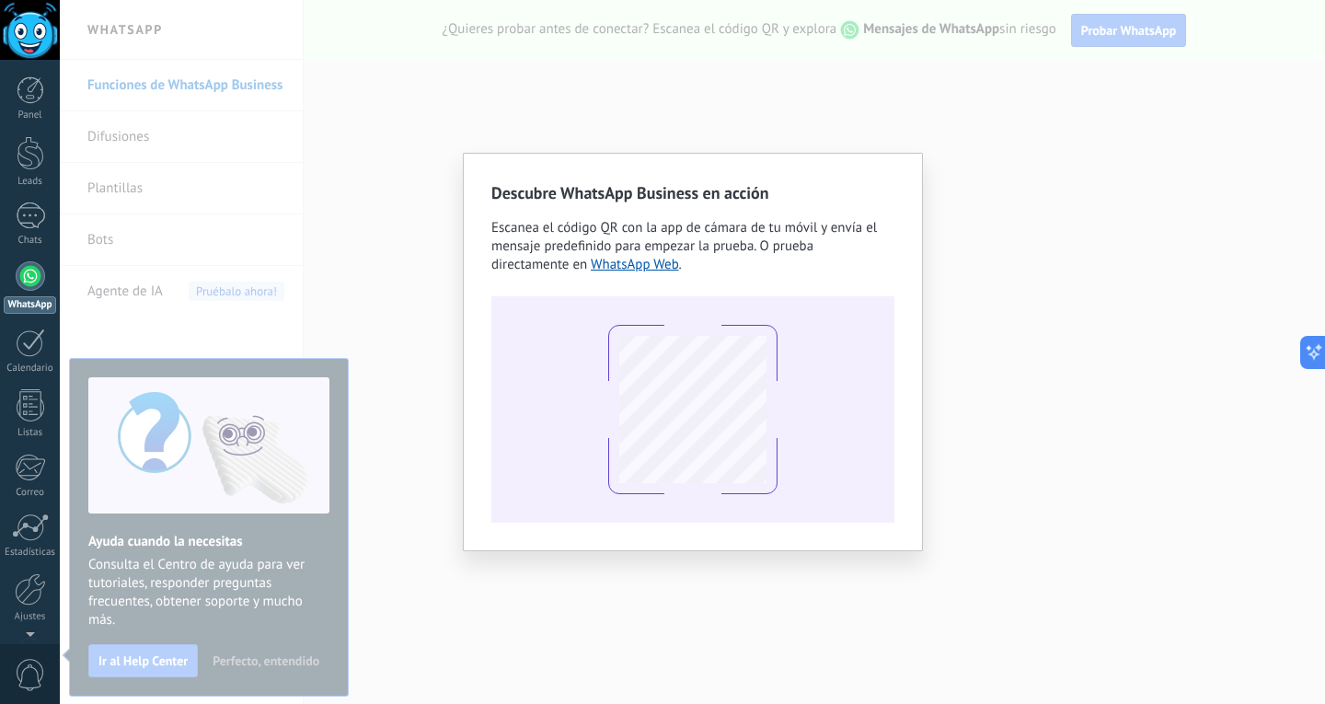
click at [1071, 14] on button "Probar WhatsApp" at bounding box center [1129, 30] width 116 height 33
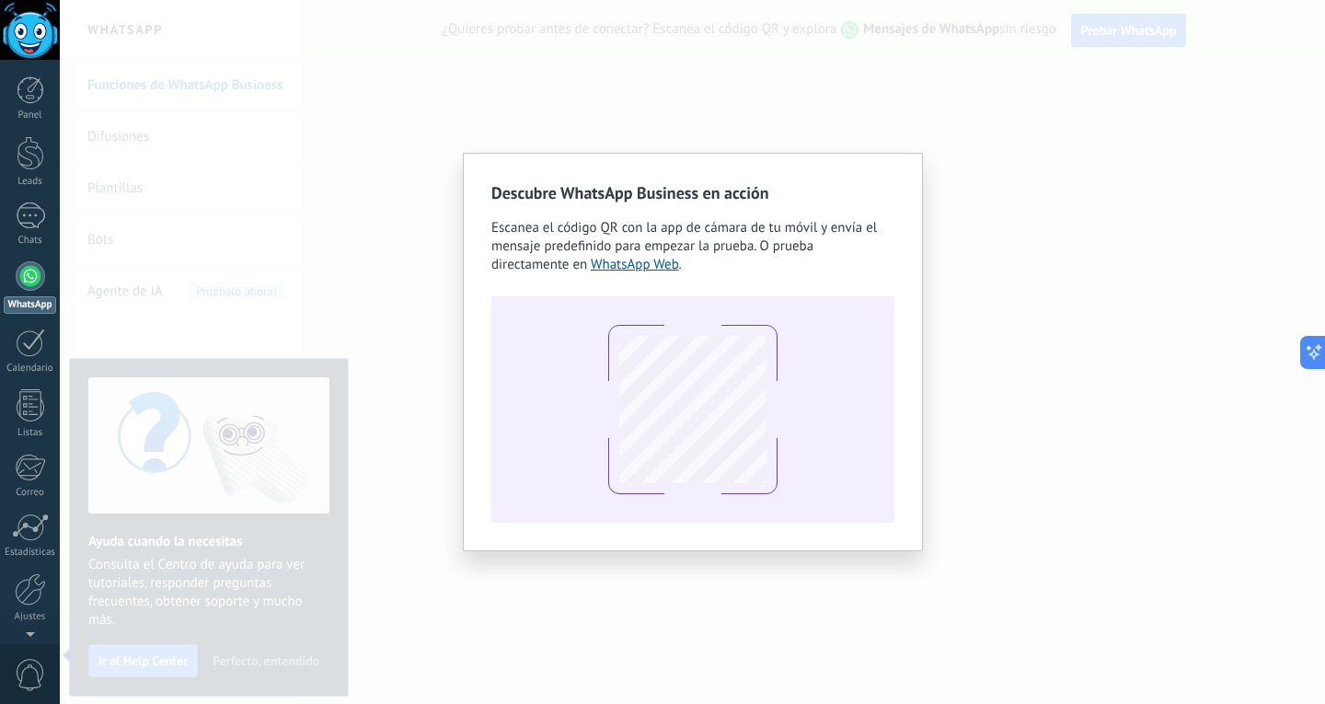
click at [1206, 359] on div "Descubre WhatsApp Business en acción Escanea el código QR con la app de cámara …" at bounding box center [692, 352] width 1265 height 704
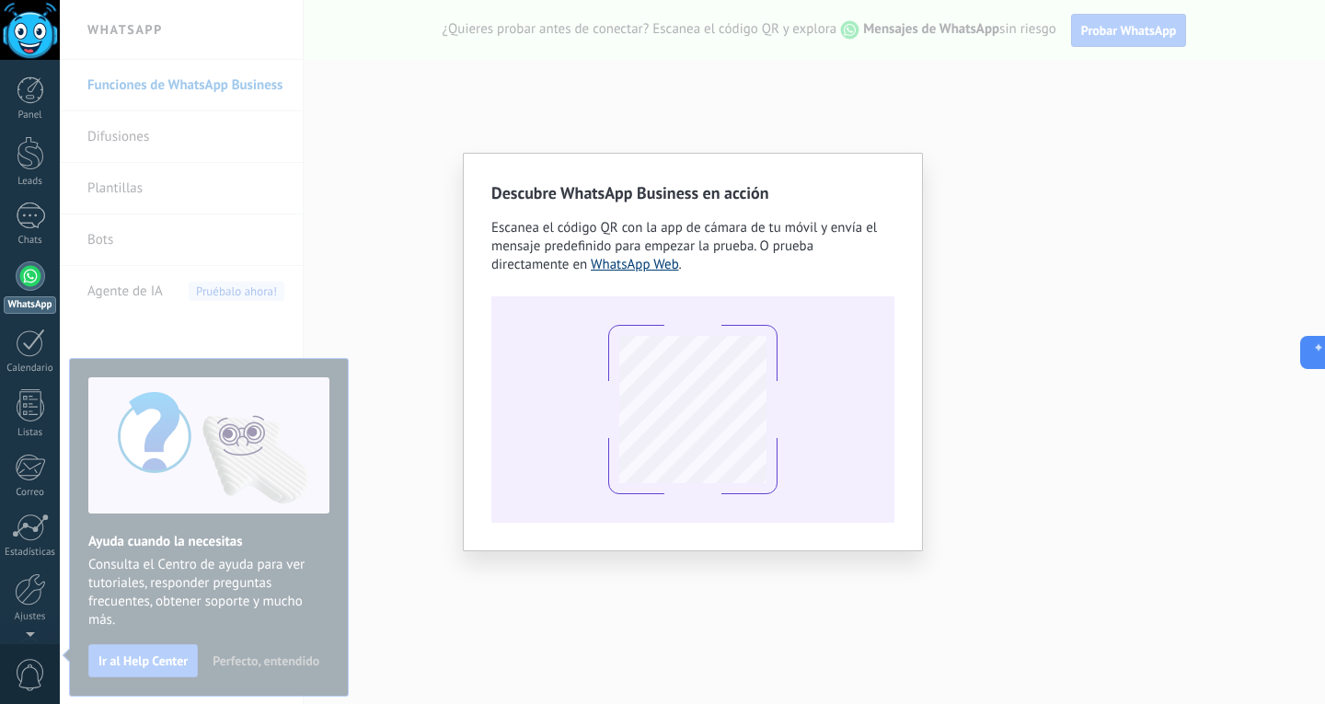
click at [652, 269] on link "WhatsApp Web" at bounding box center [635, 264] width 88 height 17
click at [1007, 287] on div "Descubre WhatsApp Business en acción Escanea el código QR con la app de cámara …" at bounding box center [692, 352] width 1265 height 704
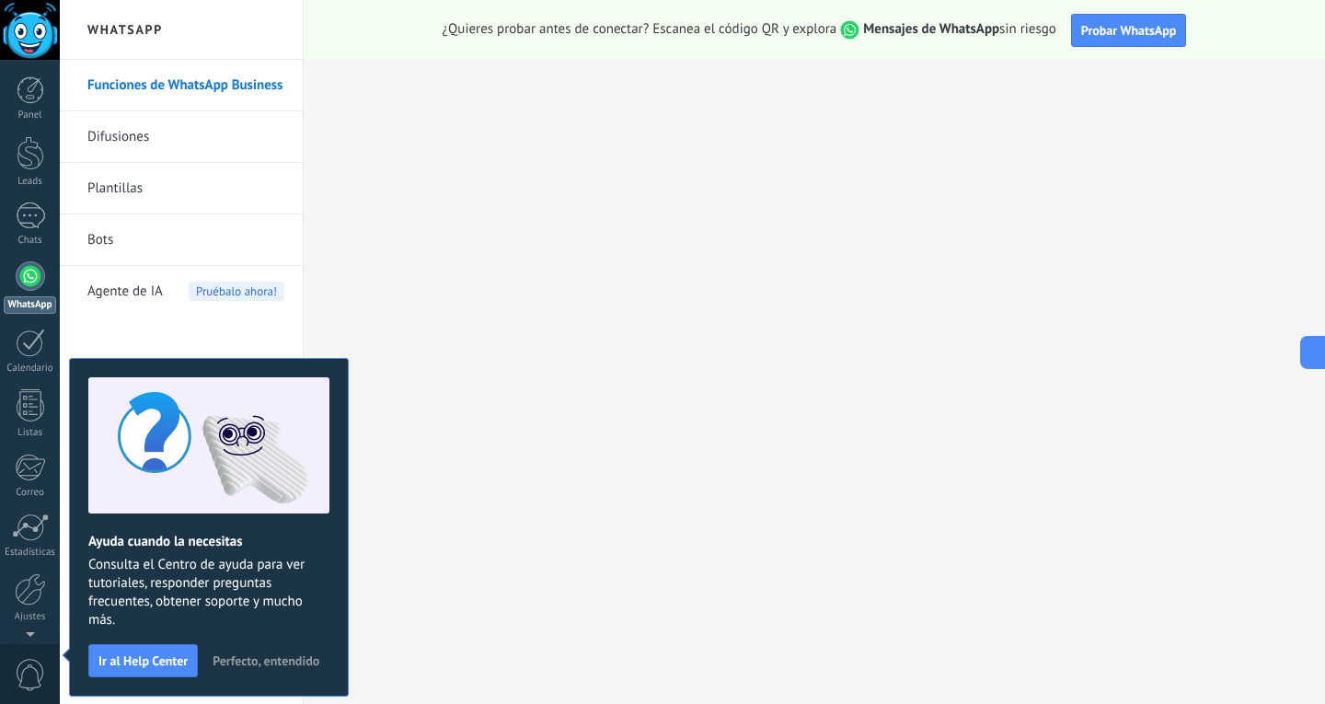
click at [285, 663] on span "Perfecto, entendido" at bounding box center [266, 660] width 107 height 13
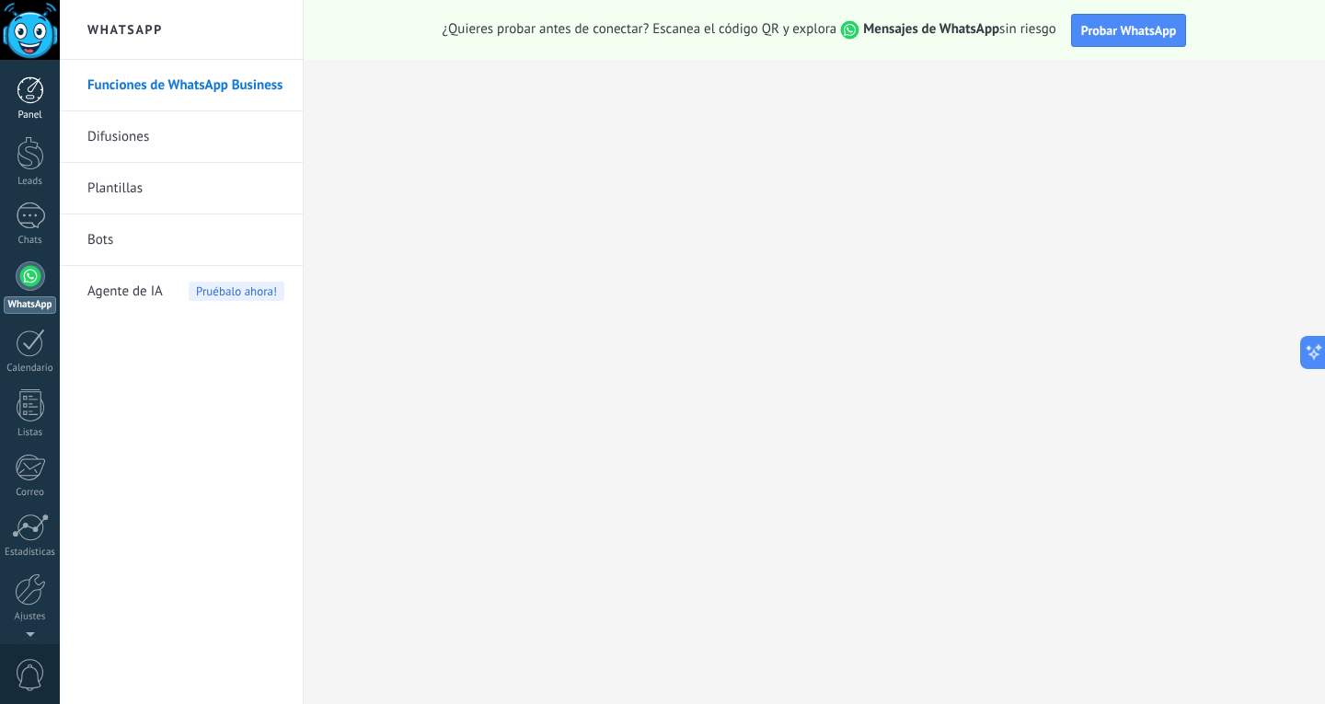
click at [28, 97] on div at bounding box center [31, 90] width 28 height 28
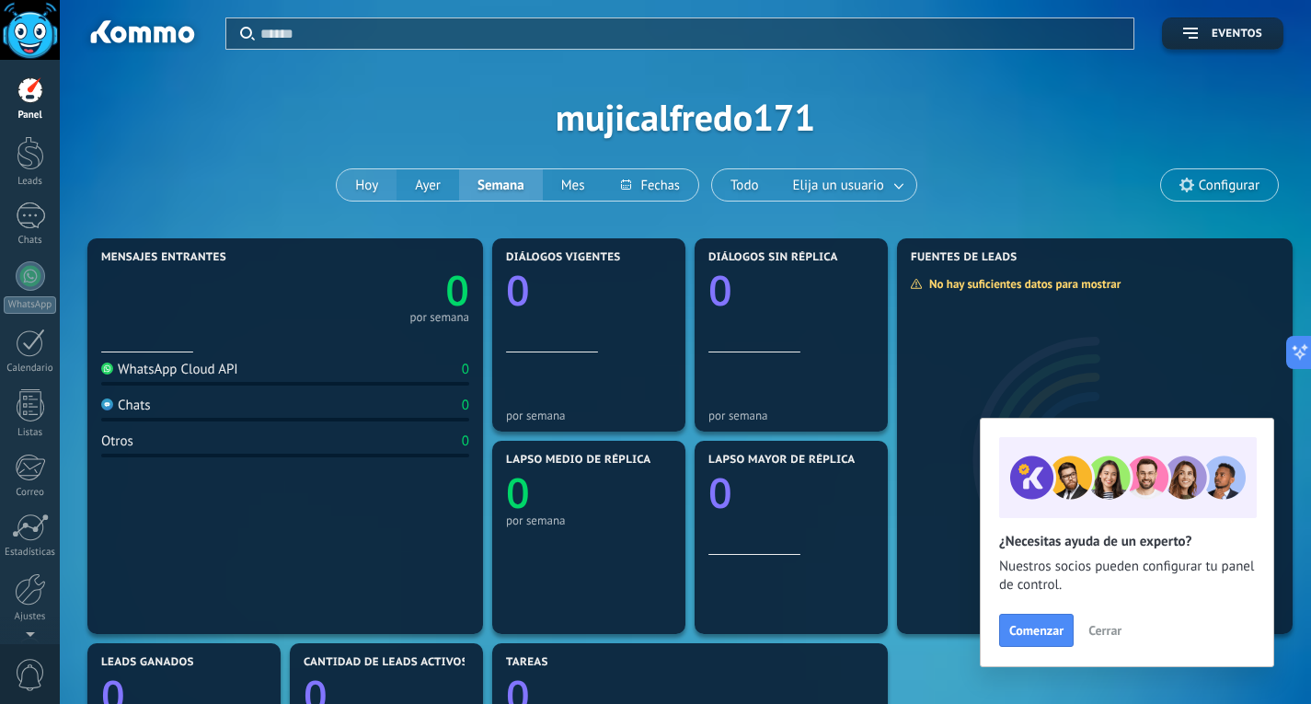
click at [370, 190] on button "Hoy" at bounding box center [367, 184] width 60 height 31
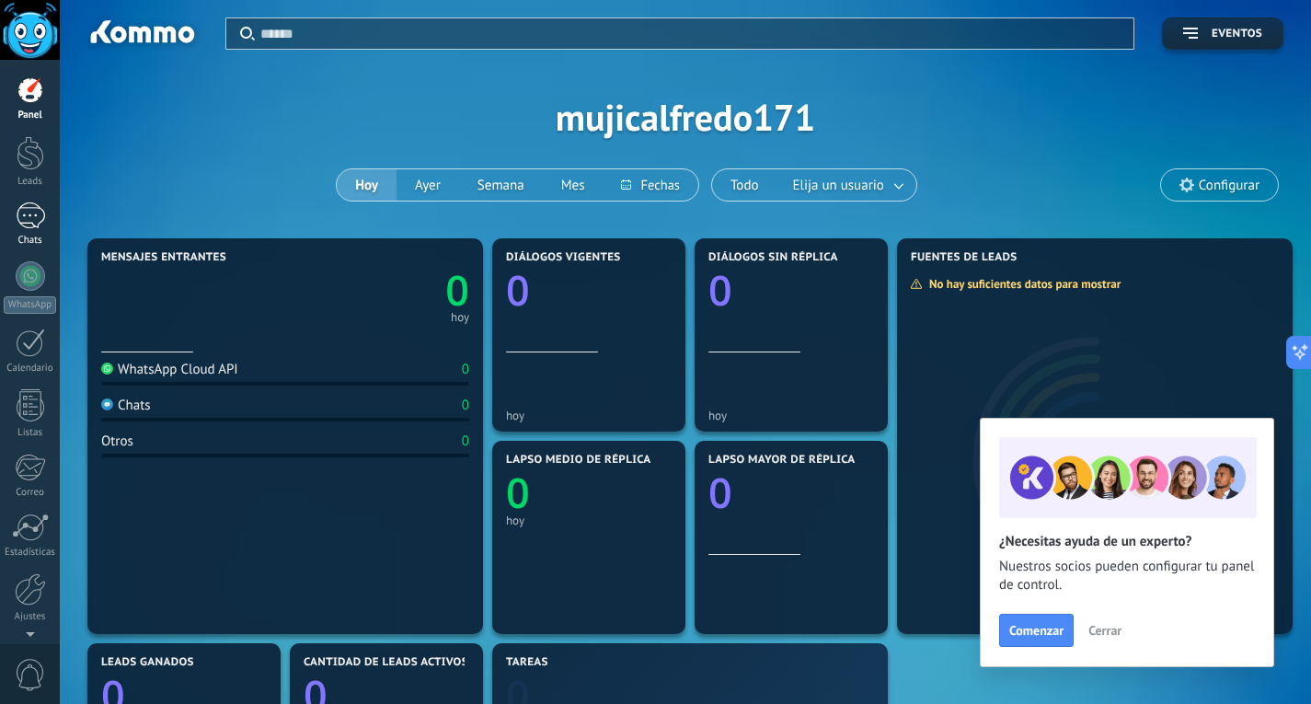
click at [25, 215] on div at bounding box center [30, 215] width 29 height 27
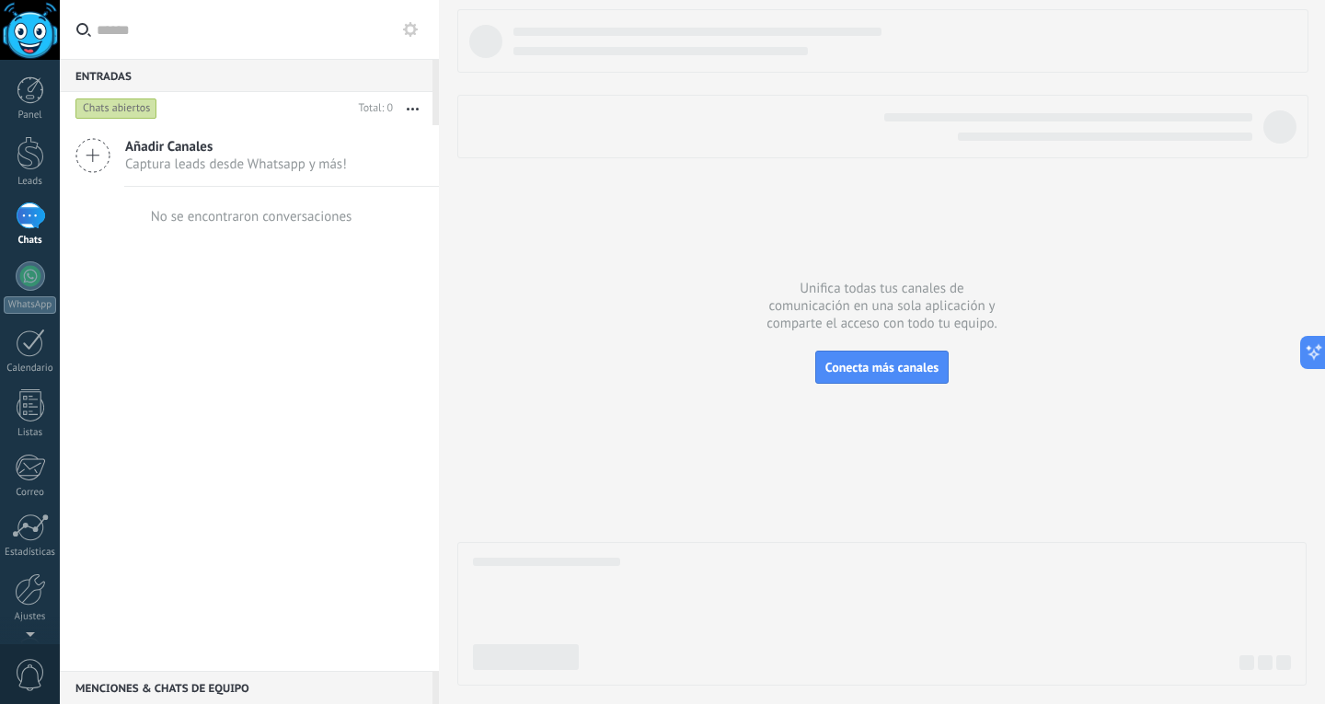
click at [156, 151] on span "Añadir Canales" at bounding box center [236, 146] width 222 height 17
